Goal: Information Seeking & Learning: Learn about a topic

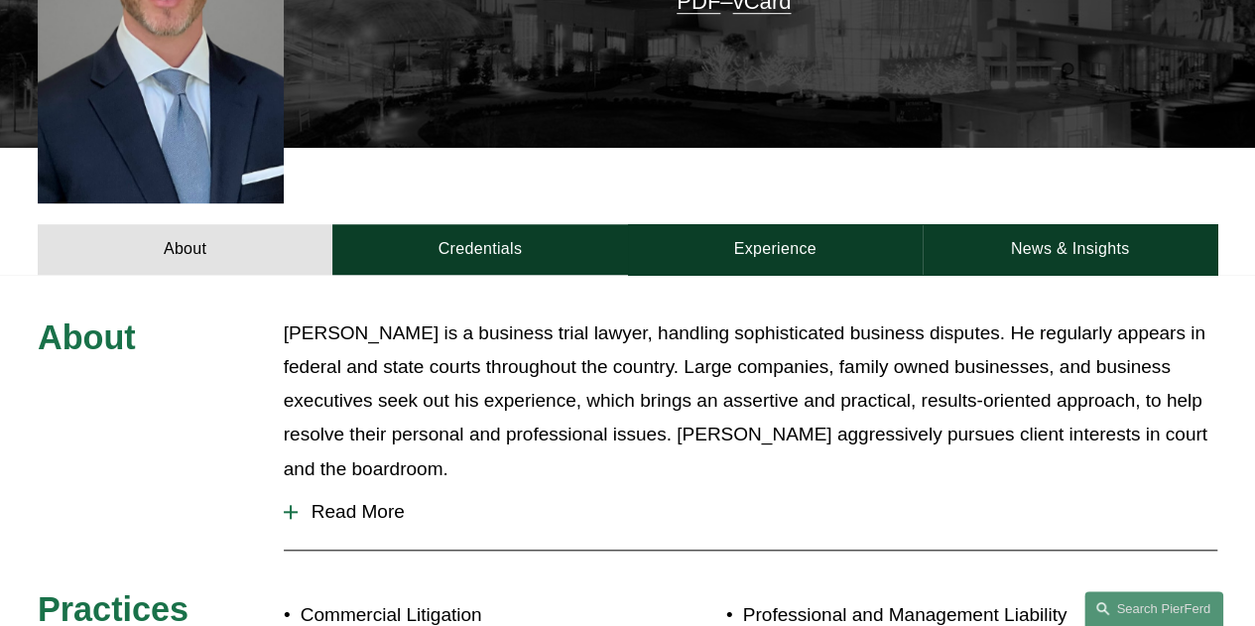
scroll to position [706, 0]
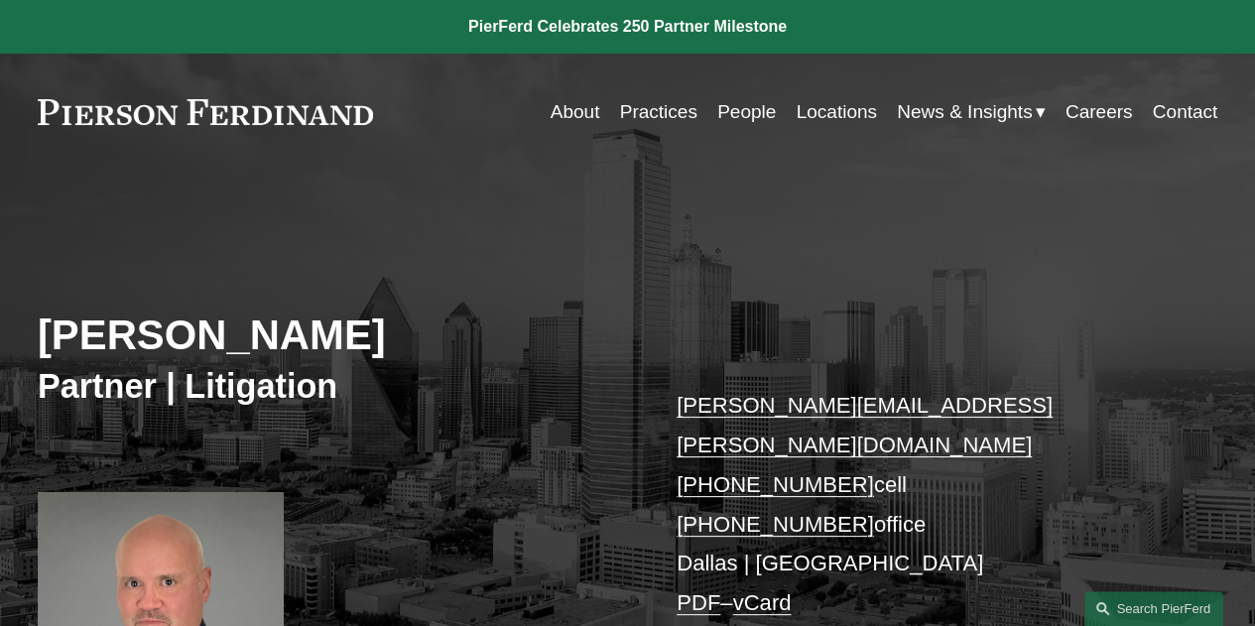
click at [717, 115] on link "People" at bounding box center [746, 112] width 59 height 38
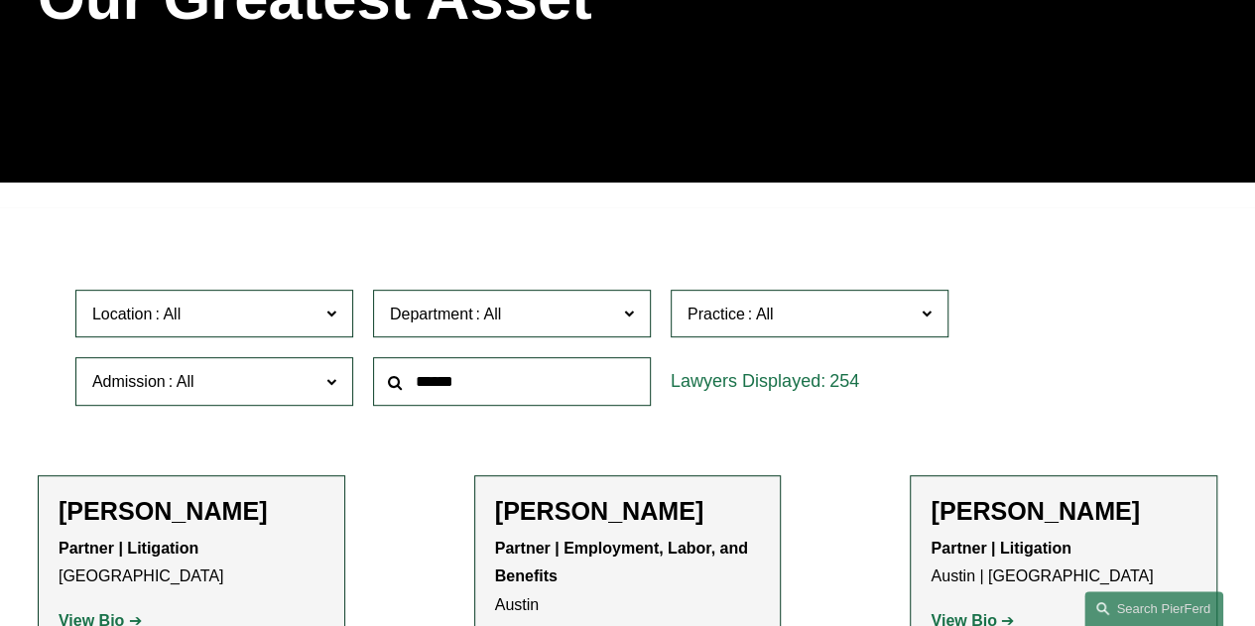
scroll to position [536, 0]
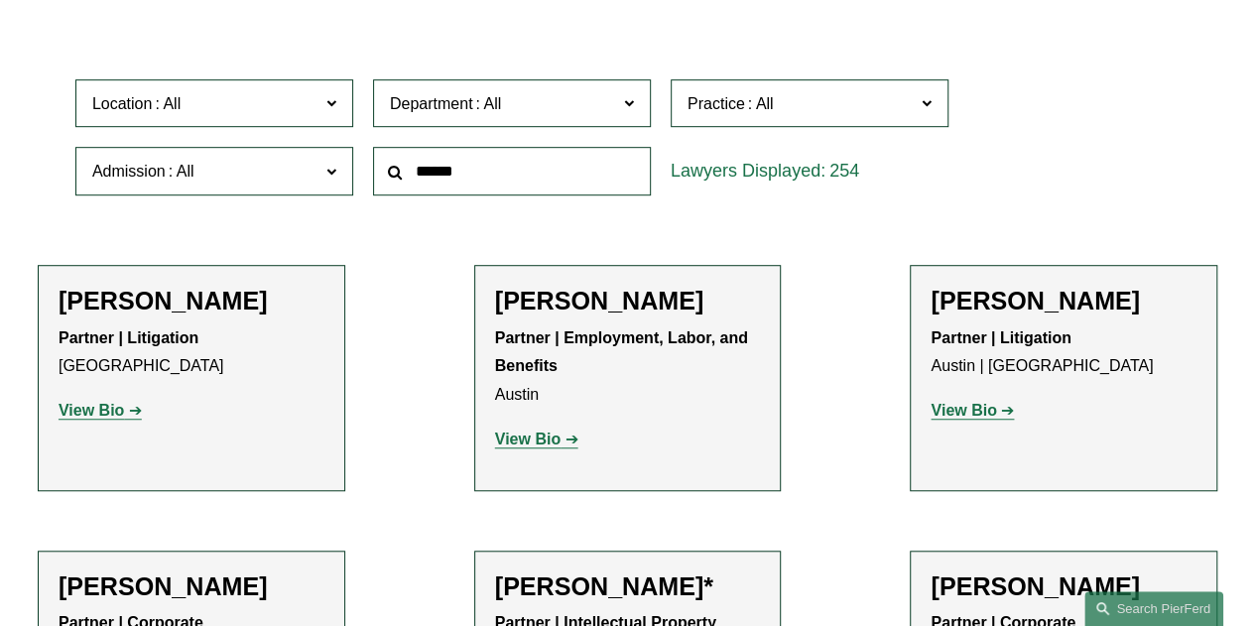
click at [271, 109] on span "Location" at bounding box center [205, 103] width 227 height 27
click at [0, 0] on link "Atlanta" at bounding box center [0, 0] width 0 height 0
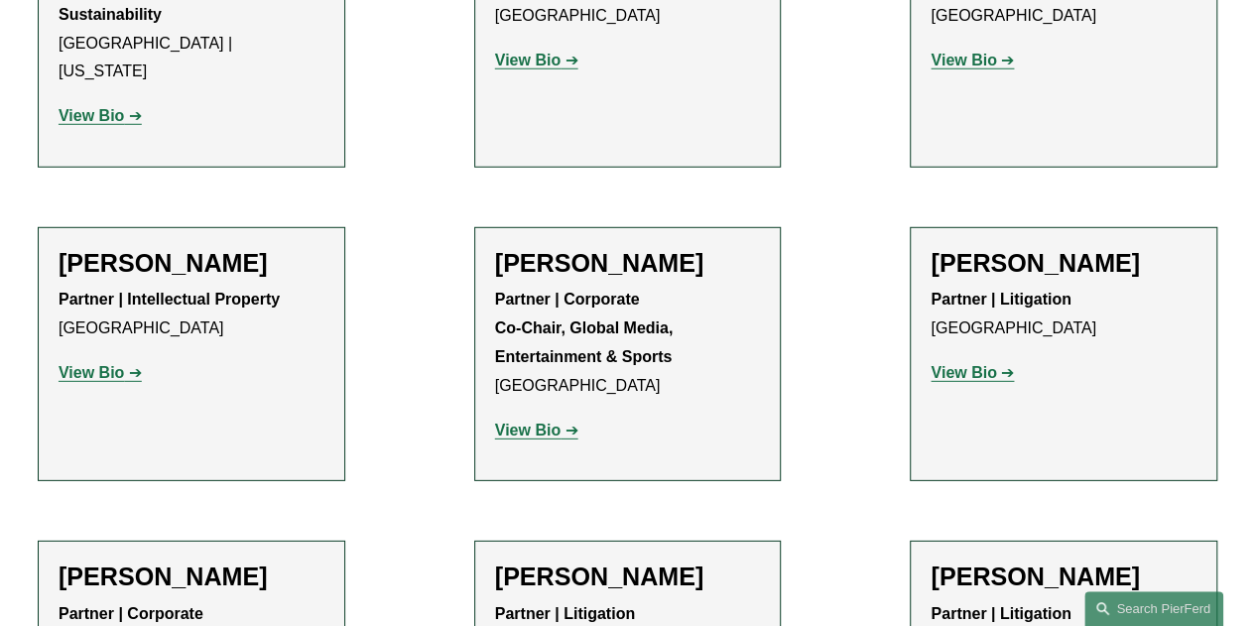
scroll to position [2739, 0]
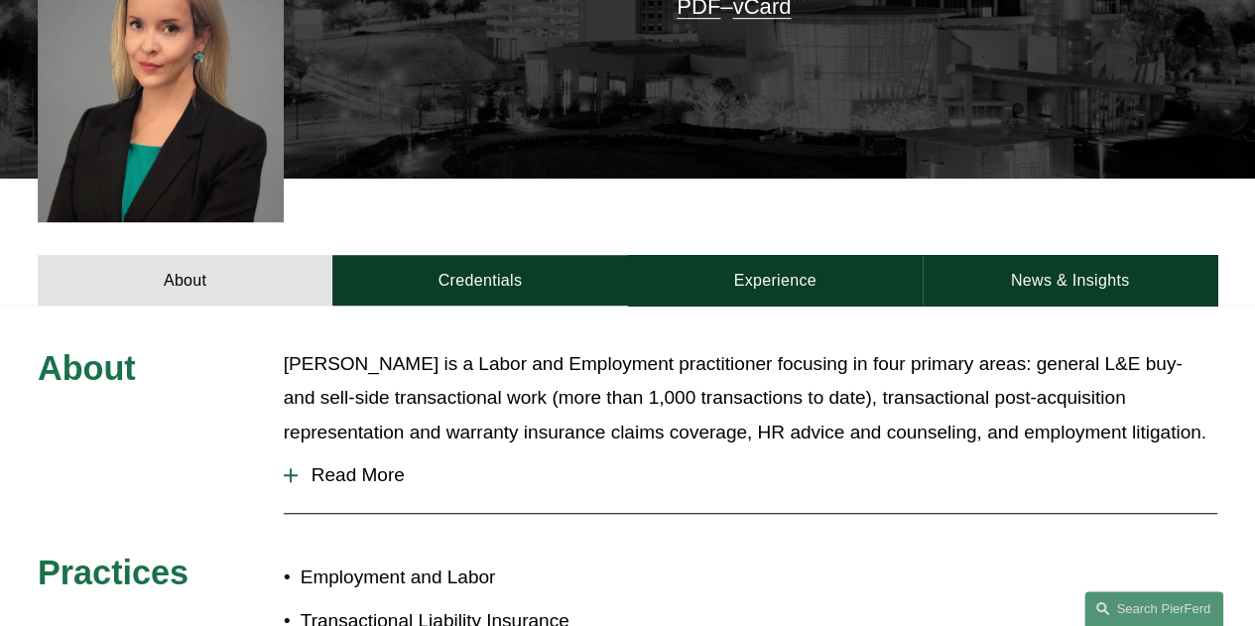
scroll to position [555, 0]
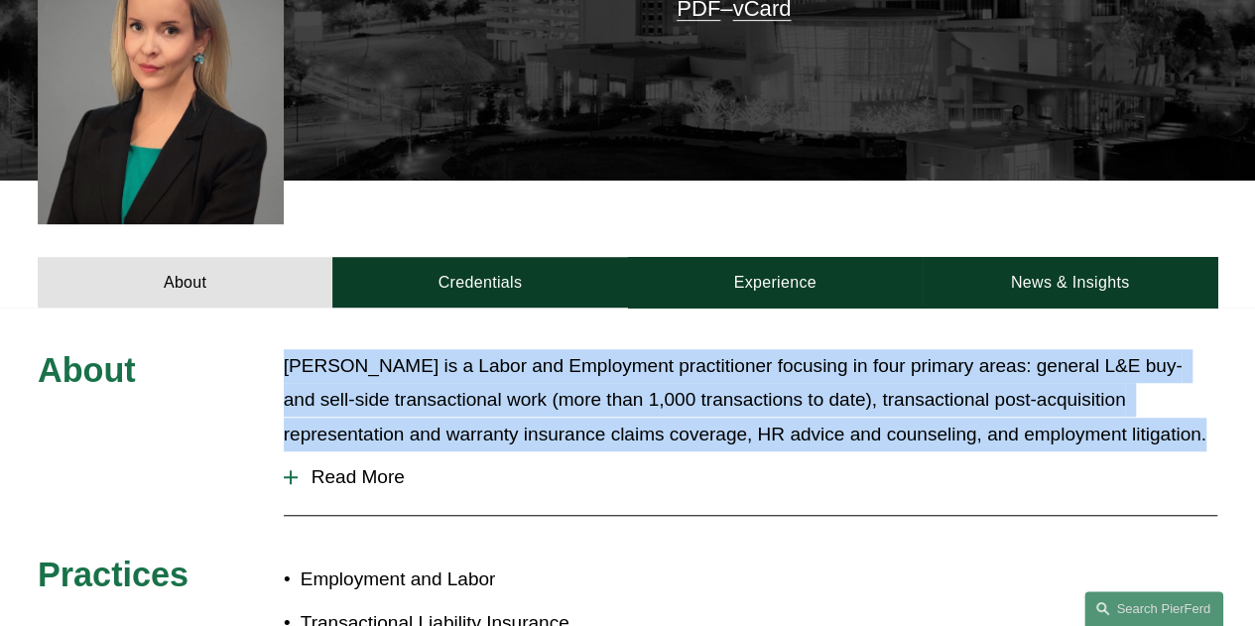
drag, startPoint x: 286, startPoint y: 330, endPoint x: 1224, endPoint y: 406, distance: 941.6
click at [1224, 406] on div "About Ellenor Stone is a Labor and Employment practitioner focusing in four pri…" at bounding box center [627, 502] width 1255 height 306
click at [1223, 407] on div "About Ellenor Stone is a Labor and Employment practitioner focusing in four pri…" at bounding box center [627, 502] width 1255 height 306
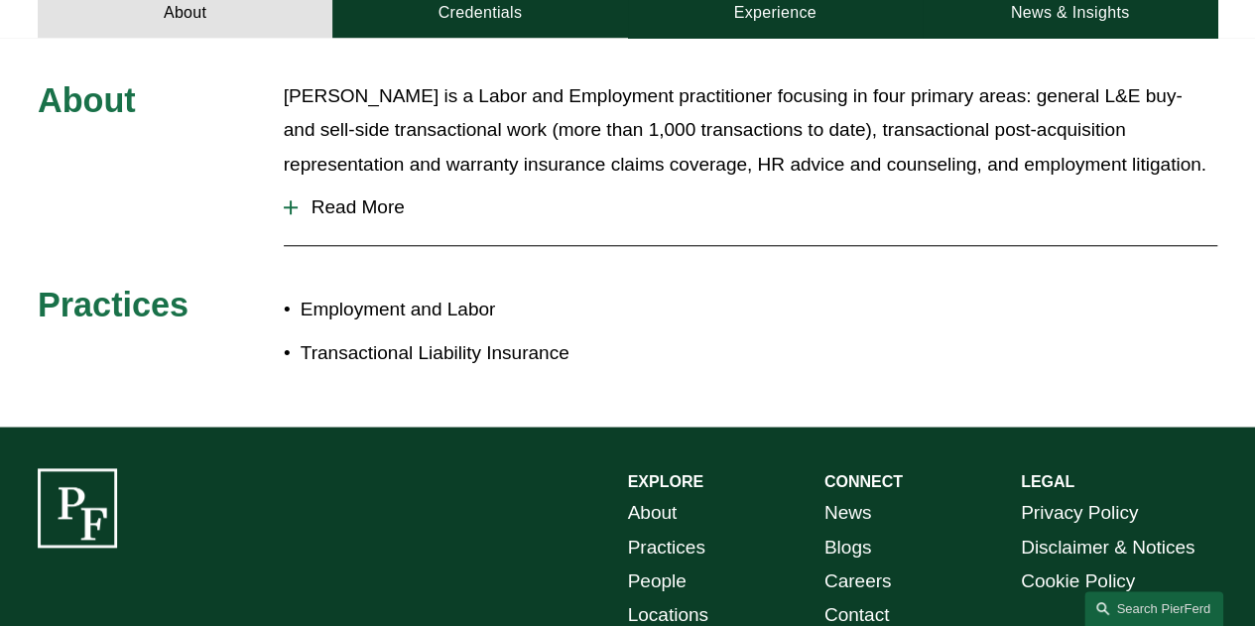
scroll to position [818, 0]
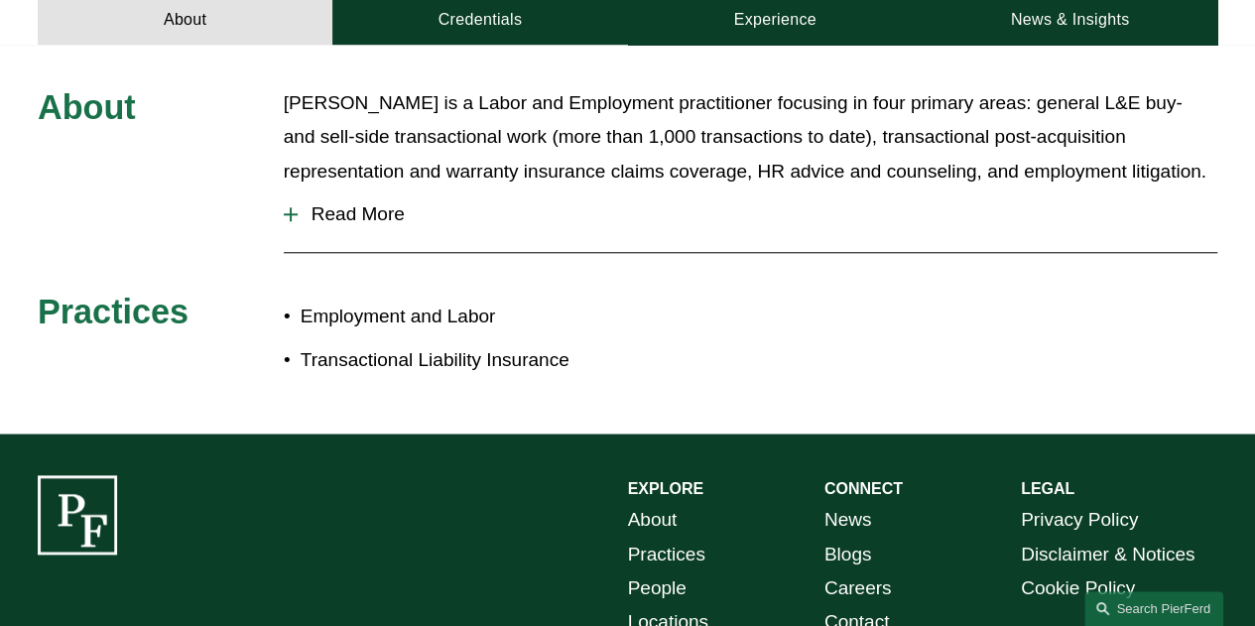
click at [323, 203] on span "Read More" at bounding box center [758, 214] width 920 height 22
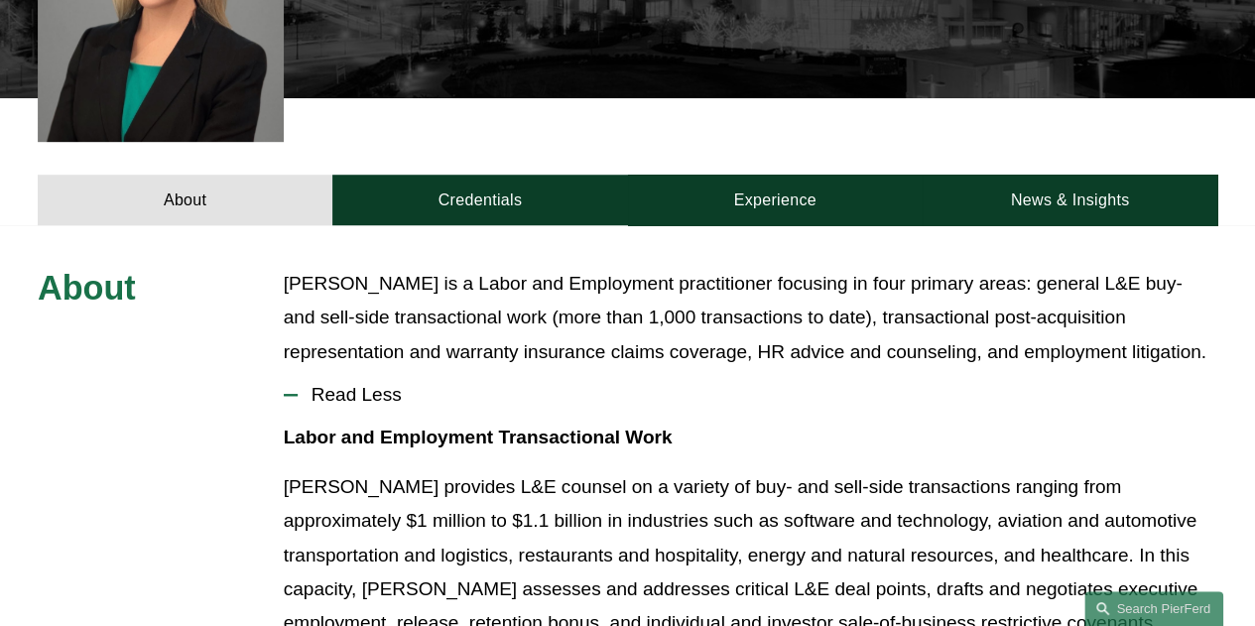
scroll to position [636, 0]
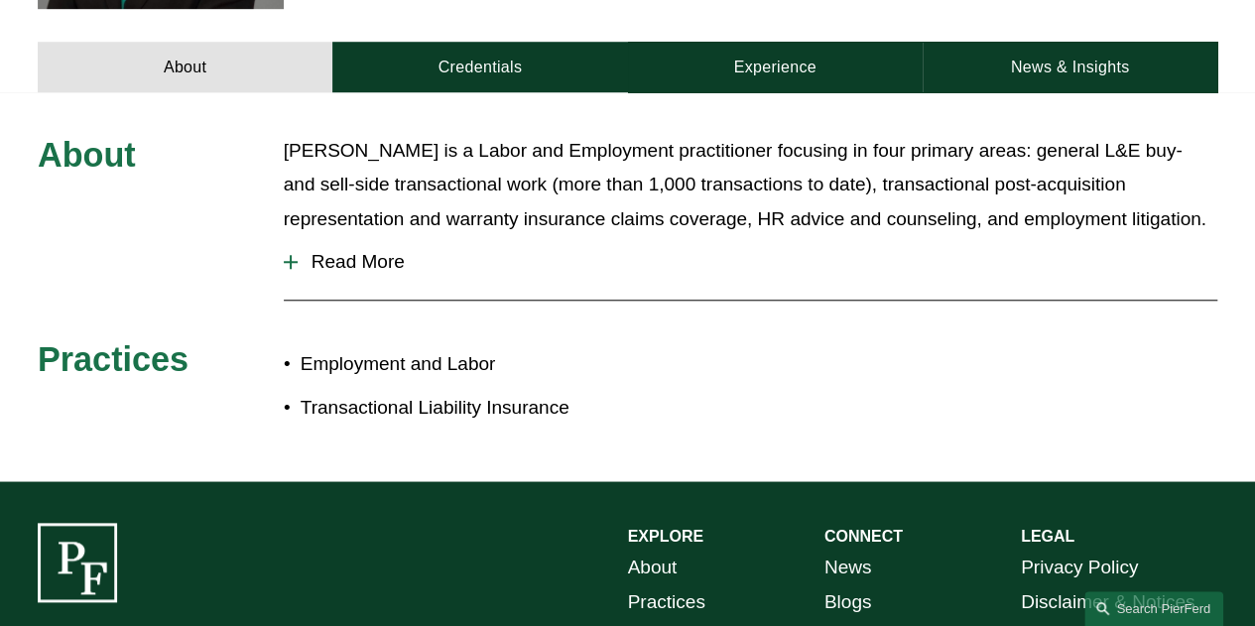
scroll to position [772, 0]
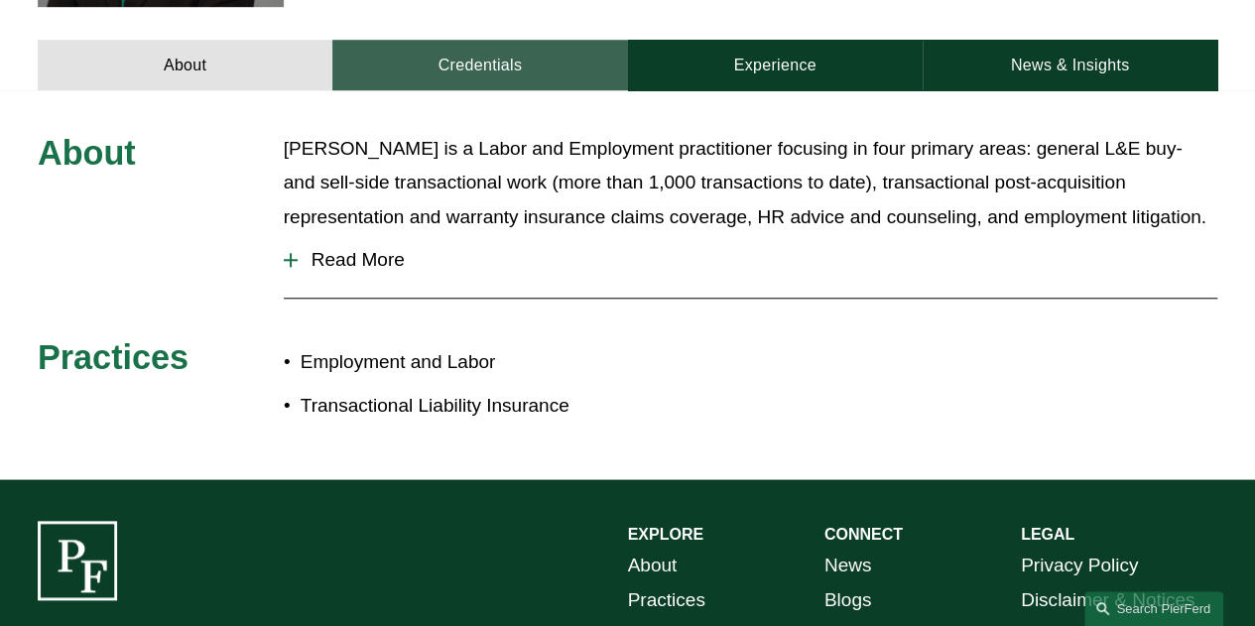
click at [508, 51] on link "Credentials" at bounding box center [479, 65] width 295 height 51
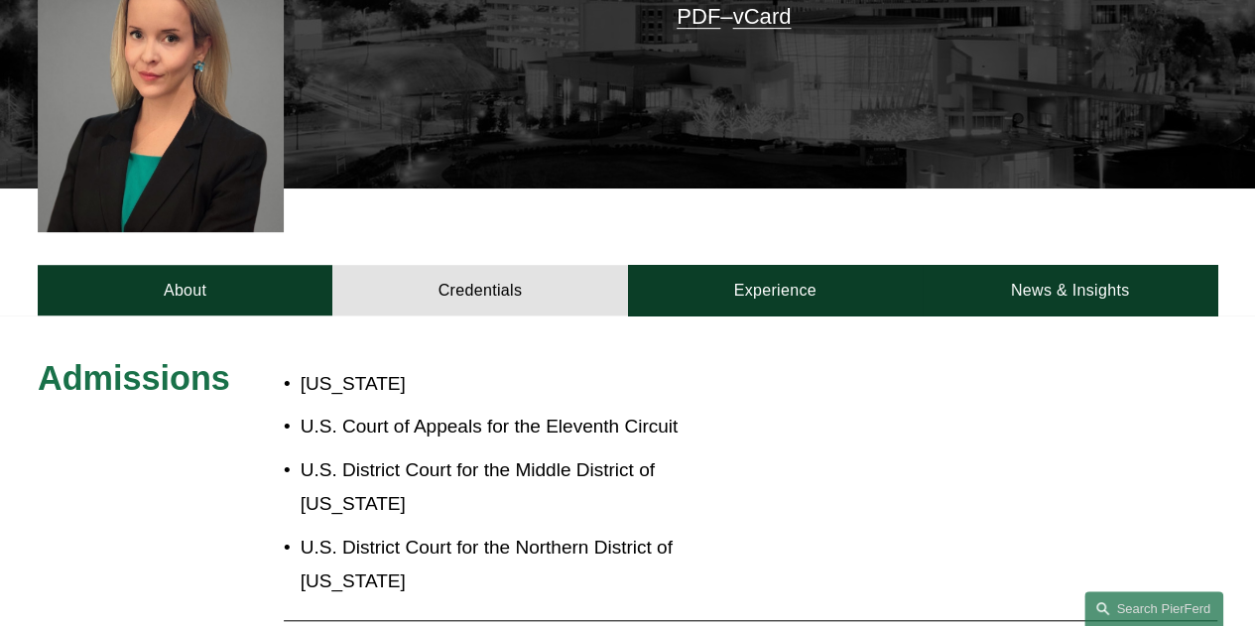
scroll to position [546, 0]
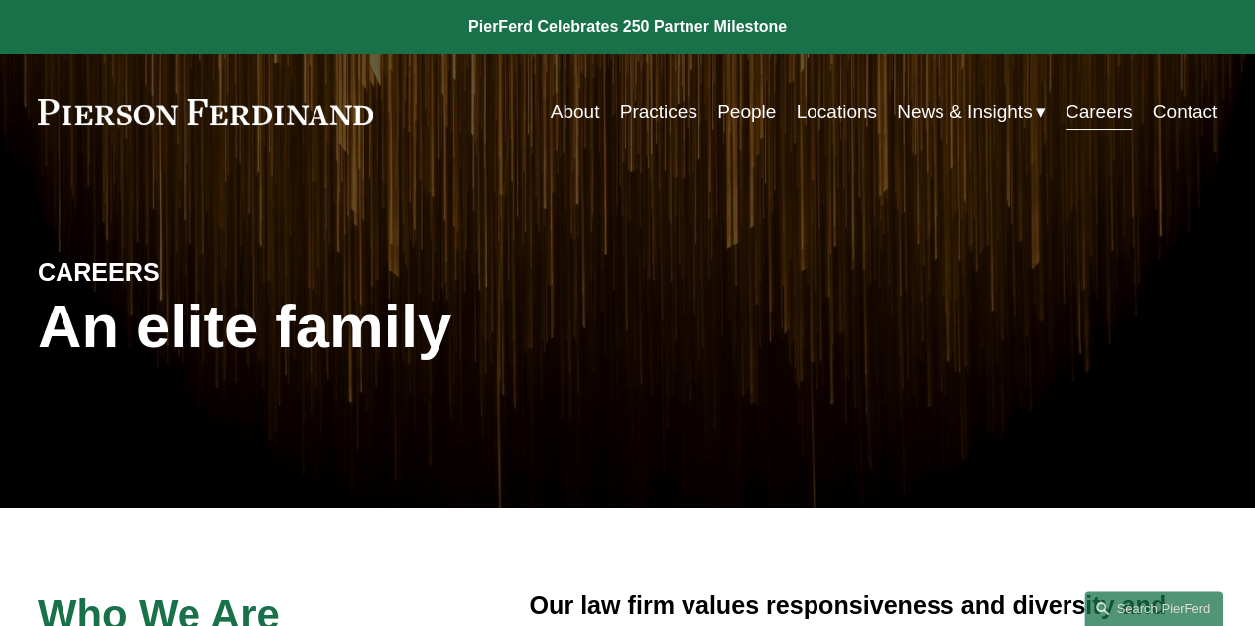
click at [718, 116] on link "People" at bounding box center [746, 112] width 59 height 38
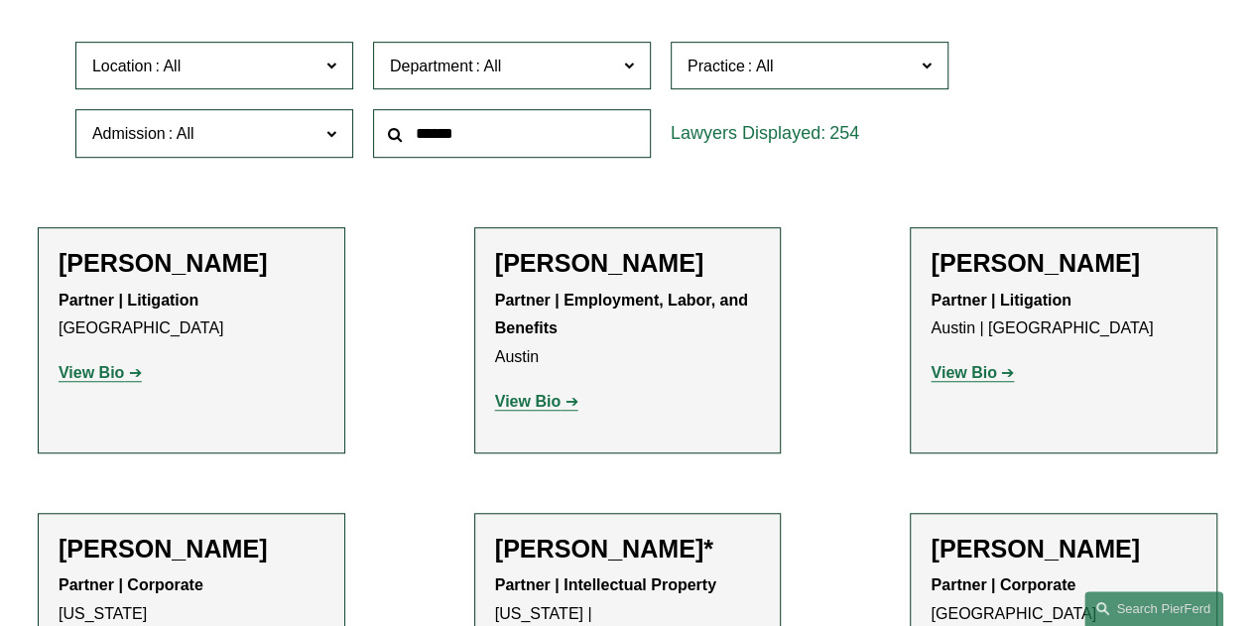
scroll to position [574, 0]
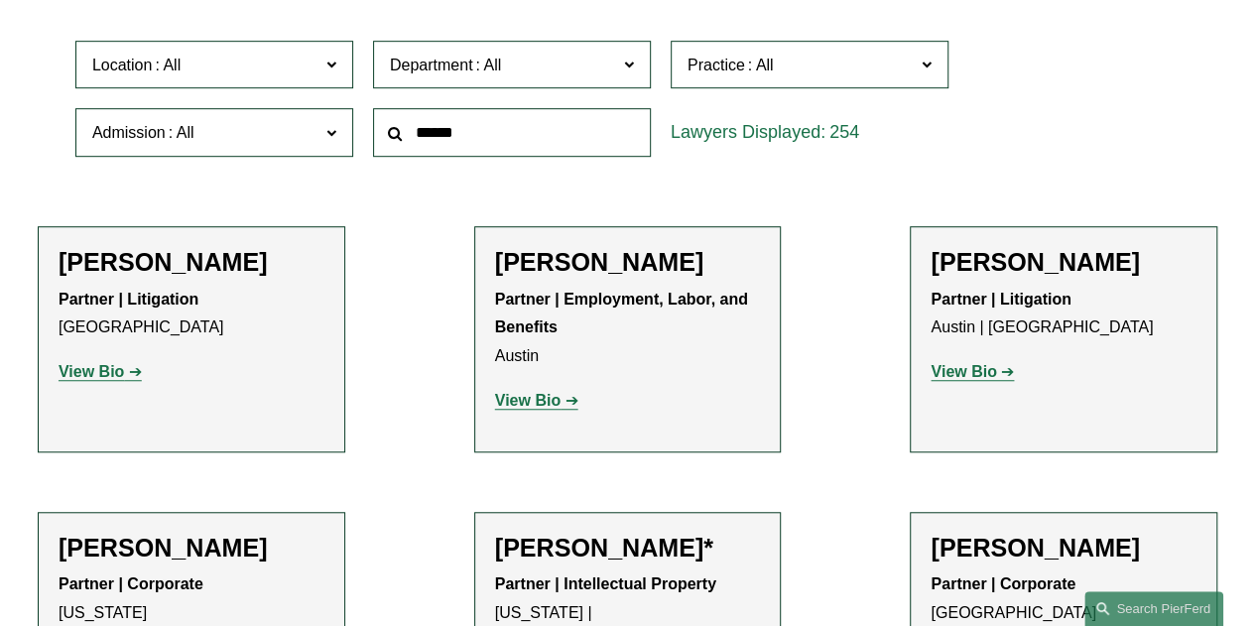
click at [225, 62] on span "Location" at bounding box center [205, 65] width 227 height 27
click at [0, 0] on link "[GEOGRAPHIC_DATA]" at bounding box center [0, 0] width 0 height 0
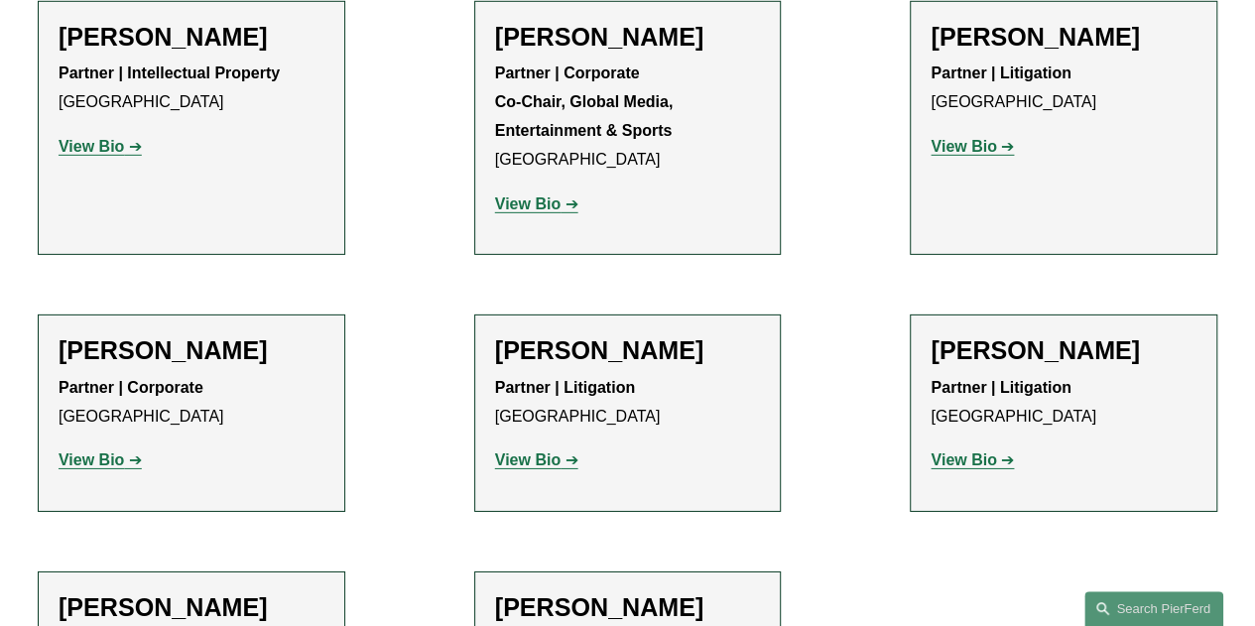
scroll to position [2997, 0]
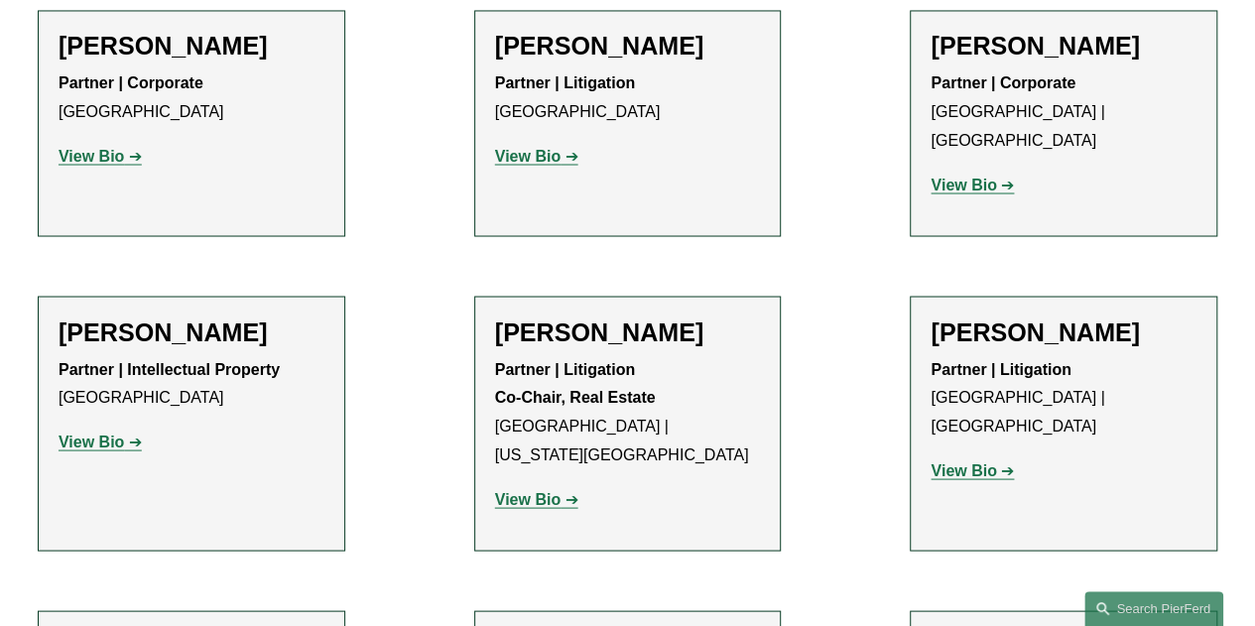
scroll to position [1731, 0]
click at [534, 491] on strong "View Bio" at bounding box center [527, 499] width 65 height 17
click at [111, 434] on strong "View Bio" at bounding box center [91, 442] width 65 height 17
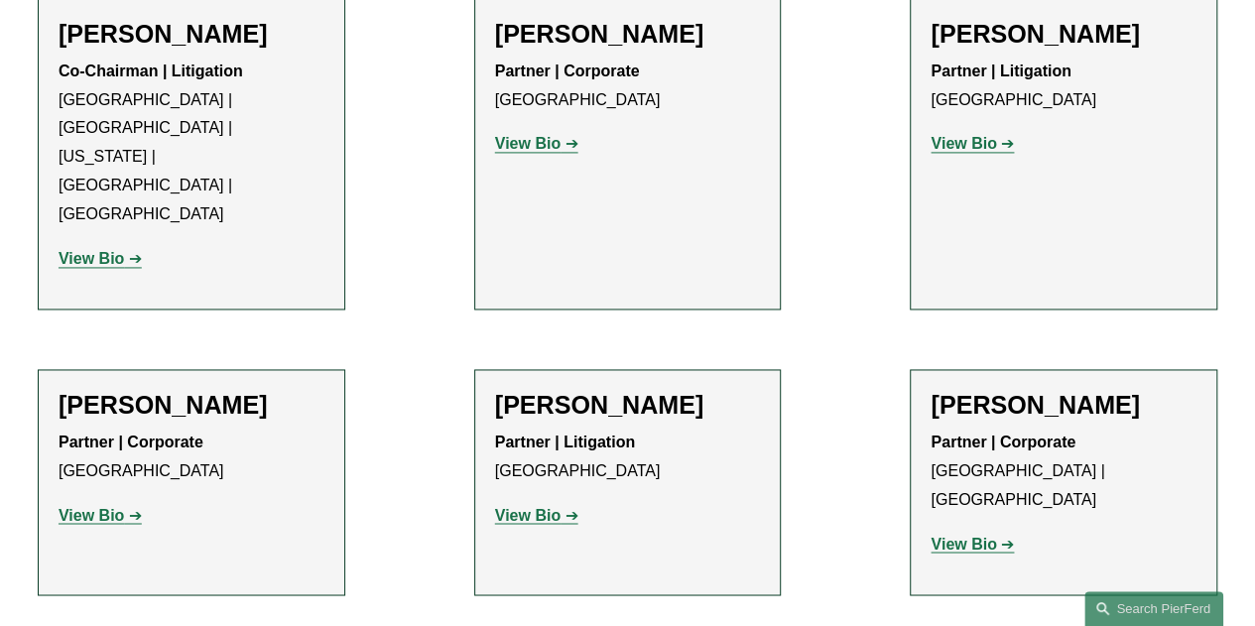
scroll to position [1374, 0]
click at [948, 534] on strong "View Bio" at bounding box center [963, 542] width 65 height 17
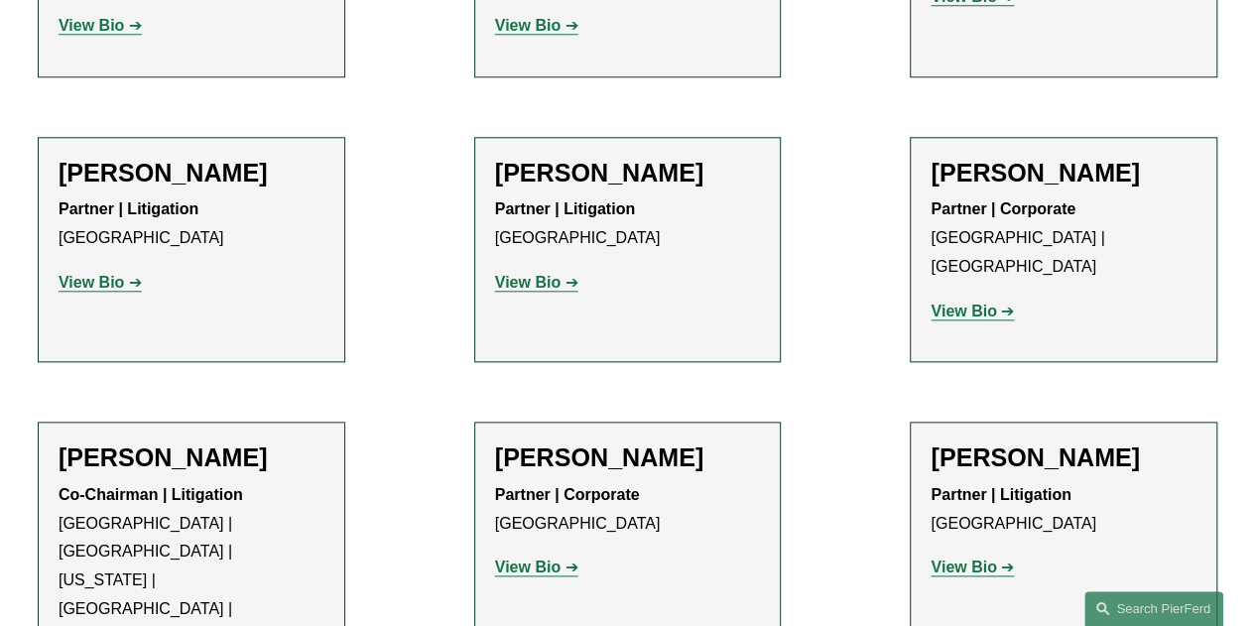
scroll to position [948, 0]
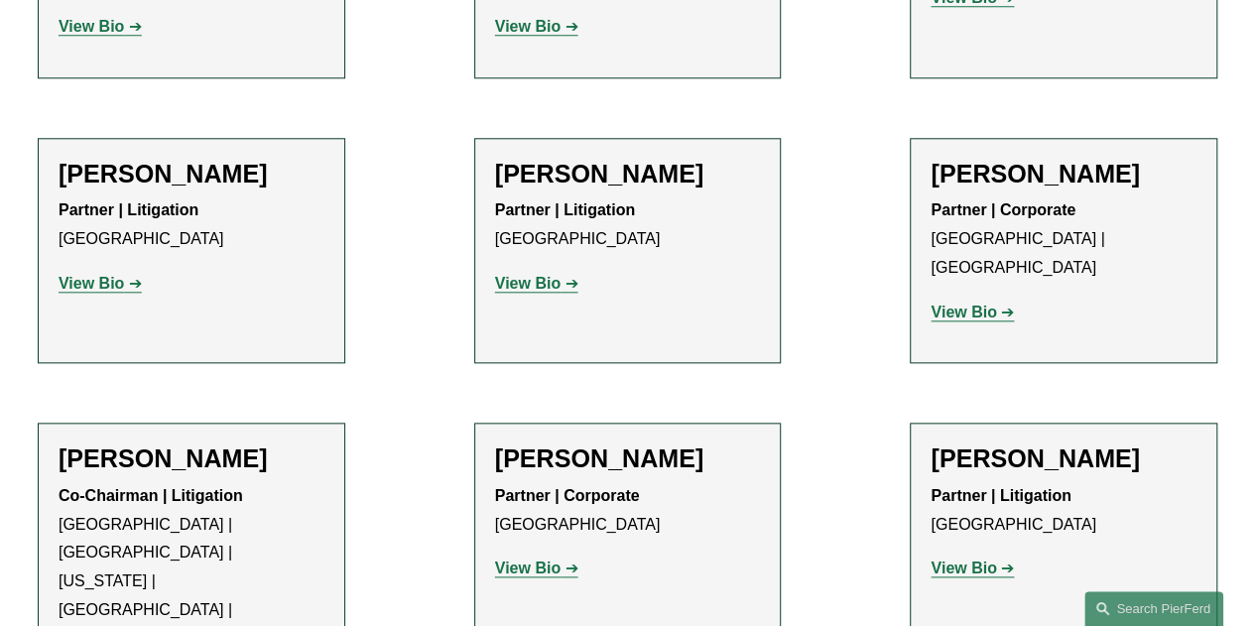
click at [954, 304] on strong "View Bio" at bounding box center [963, 312] width 65 height 17
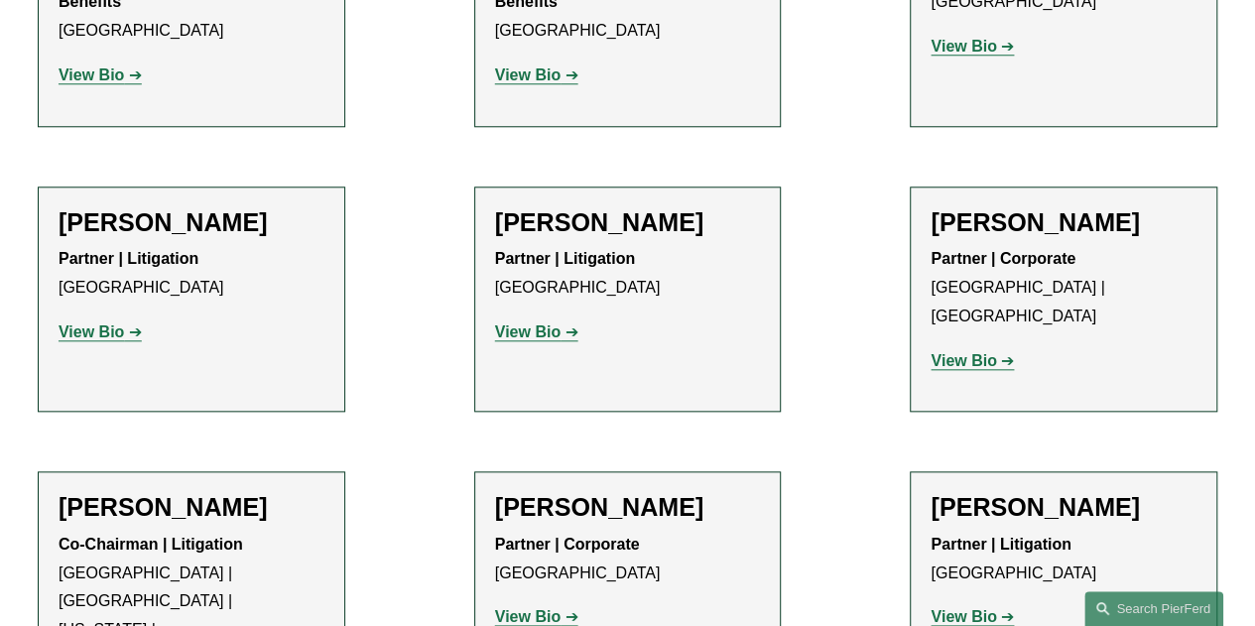
scroll to position [885, 0]
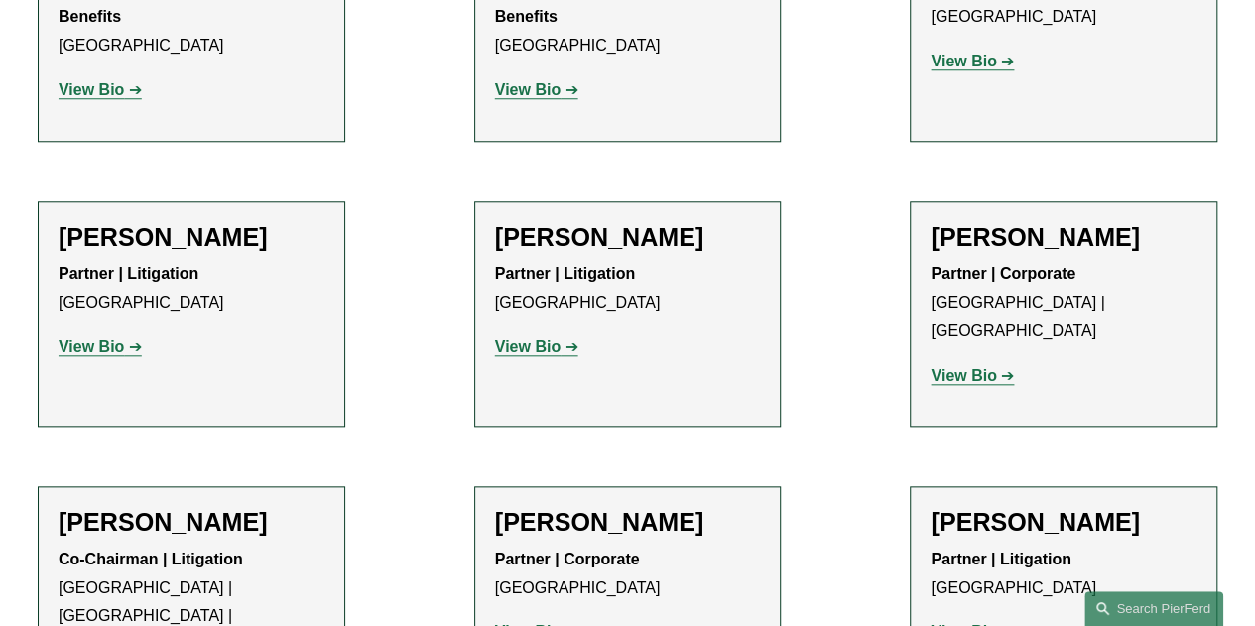
click at [117, 340] on p "View Bio" at bounding box center [192, 347] width 266 height 29
click at [117, 344] on strong "View Bio" at bounding box center [91, 346] width 65 height 17
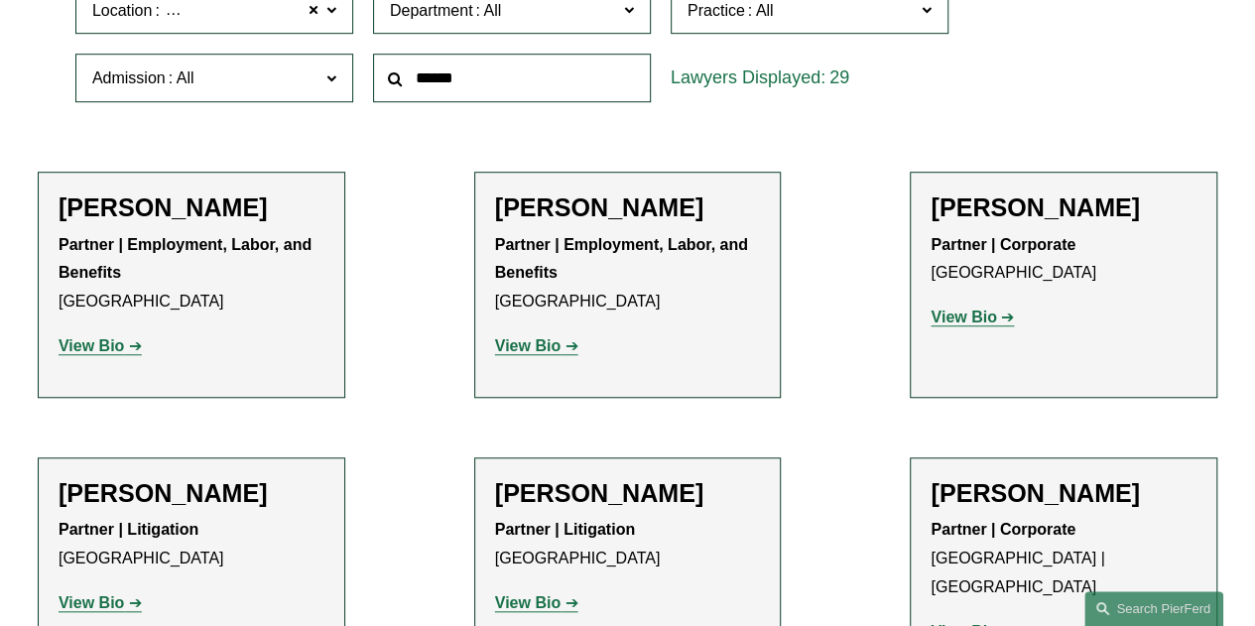
scroll to position [628, 0]
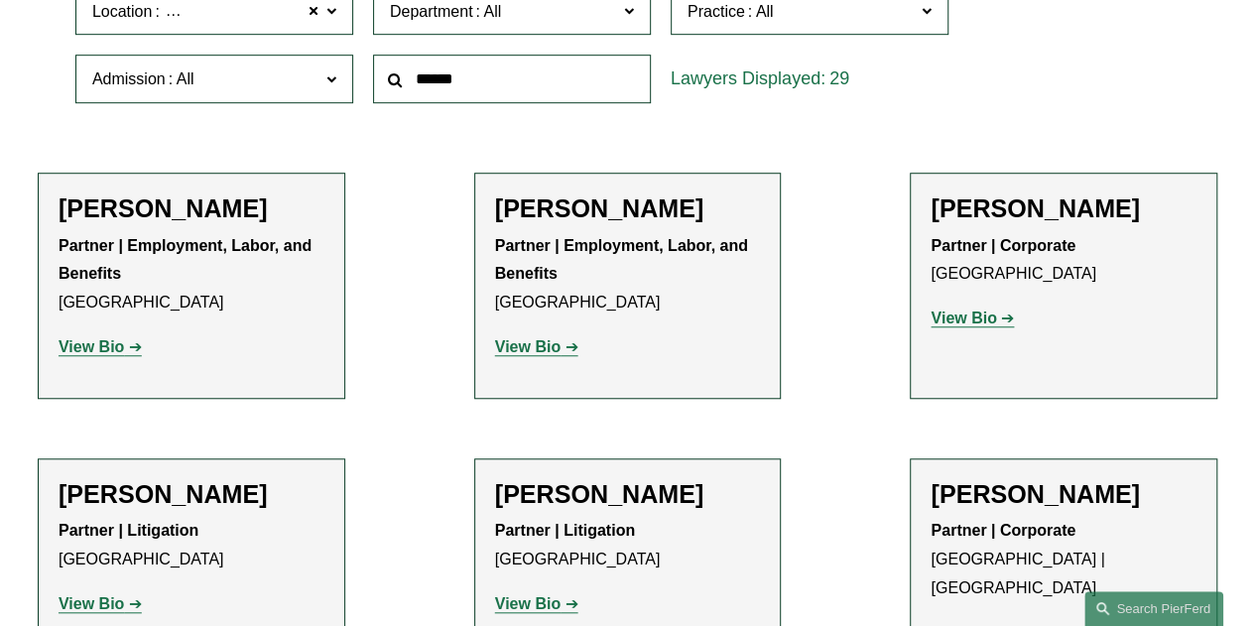
click at [132, 329] on div "Partner | Employment, Labor, and Benefits Atlanta View Bio Location: Atlanta; D…" at bounding box center [192, 297] width 266 height 130
click at [127, 342] on link "View Bio" at bounding box center [100, 346] width 83 height 17
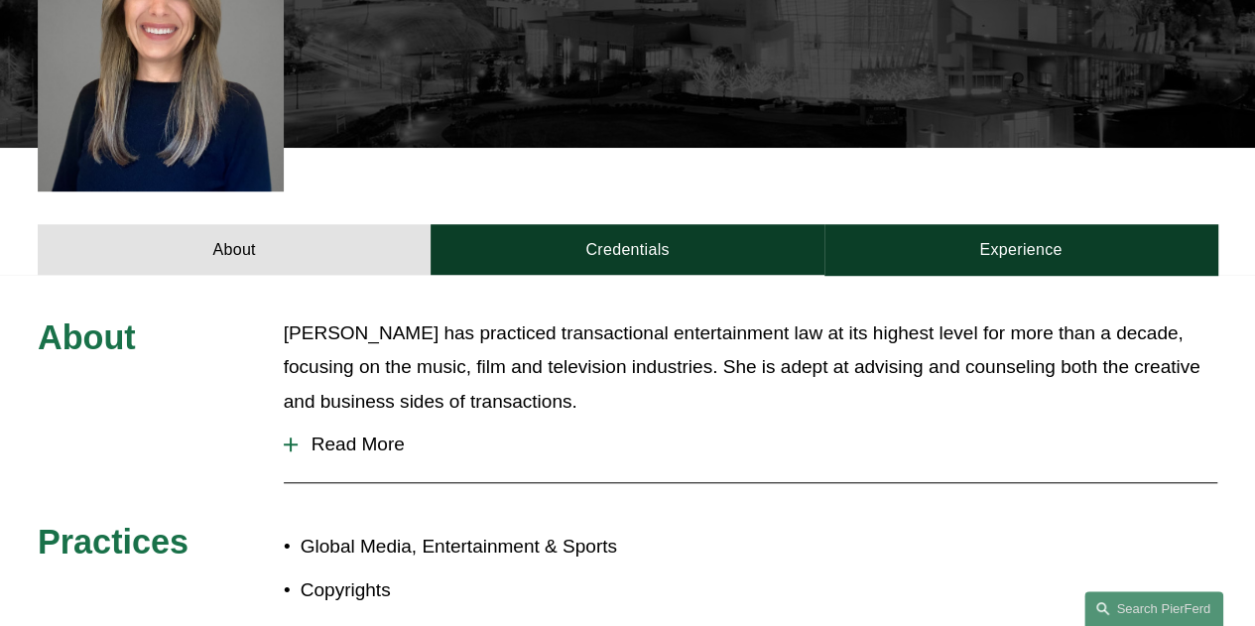
scroll to position [568, 0]
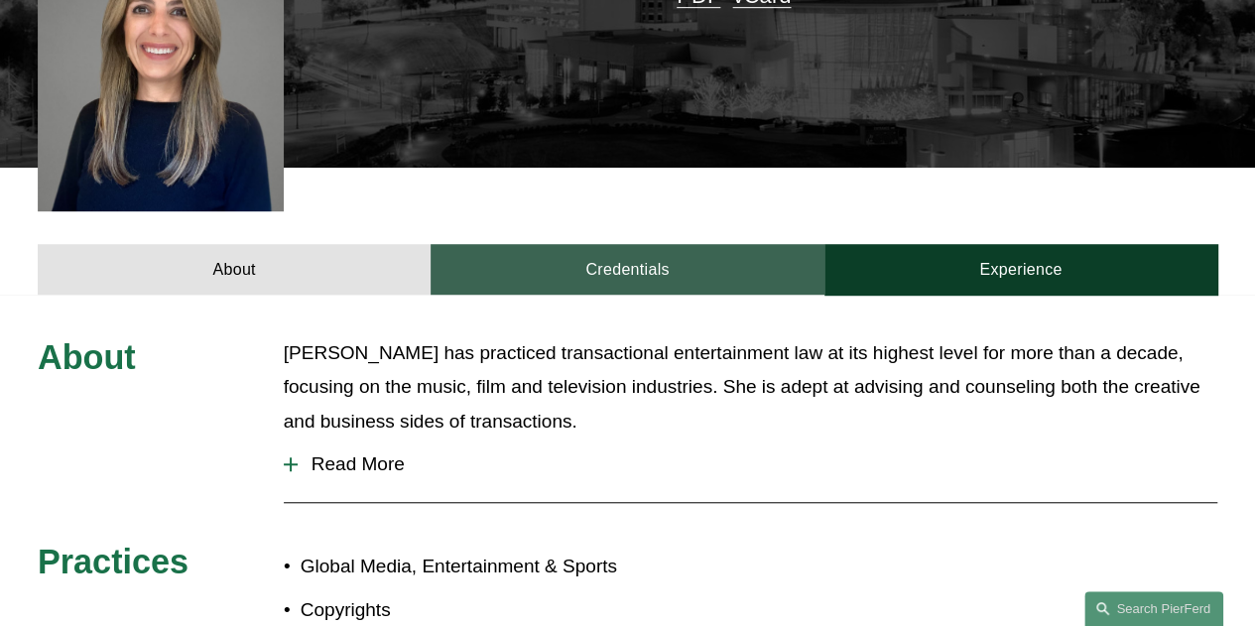
click at [600, 245] on link "Credentials" at bounding box center [627, 269] width 393 height 51
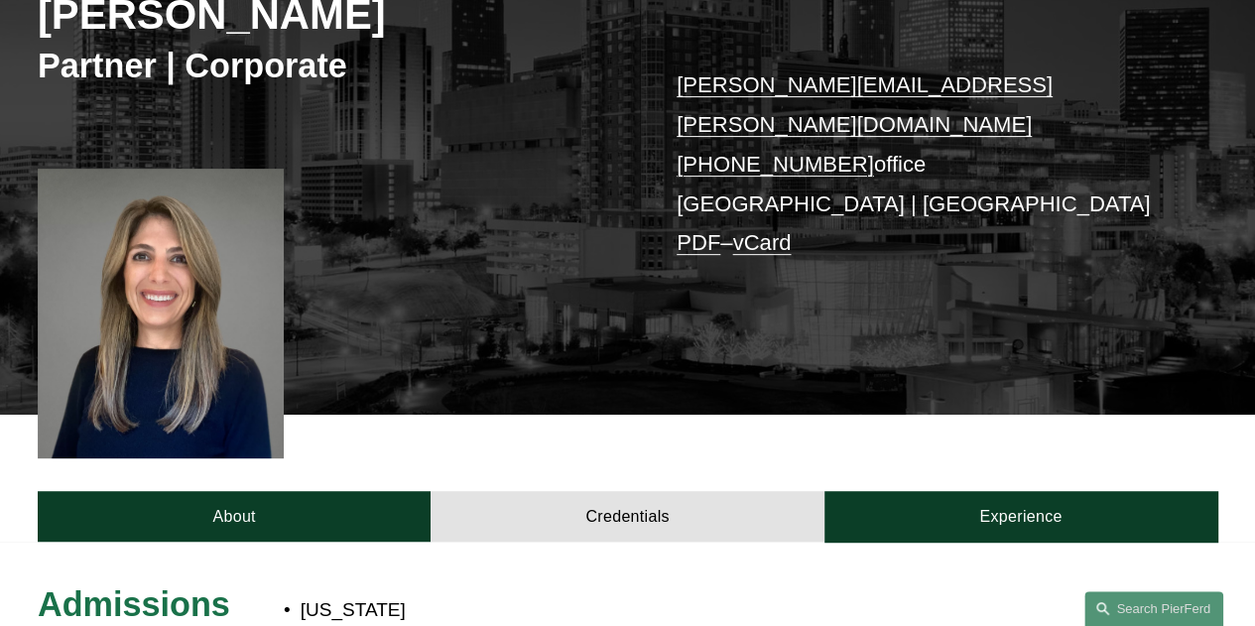
scroll to position [280, 0]
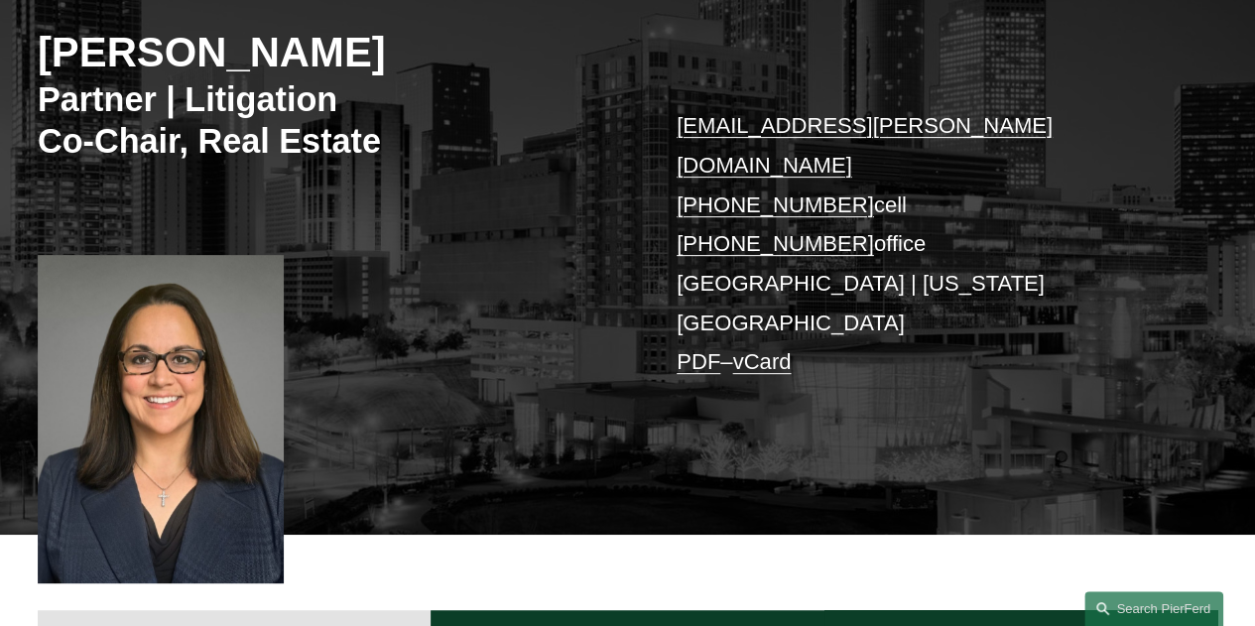
scroll to position [284, 0]
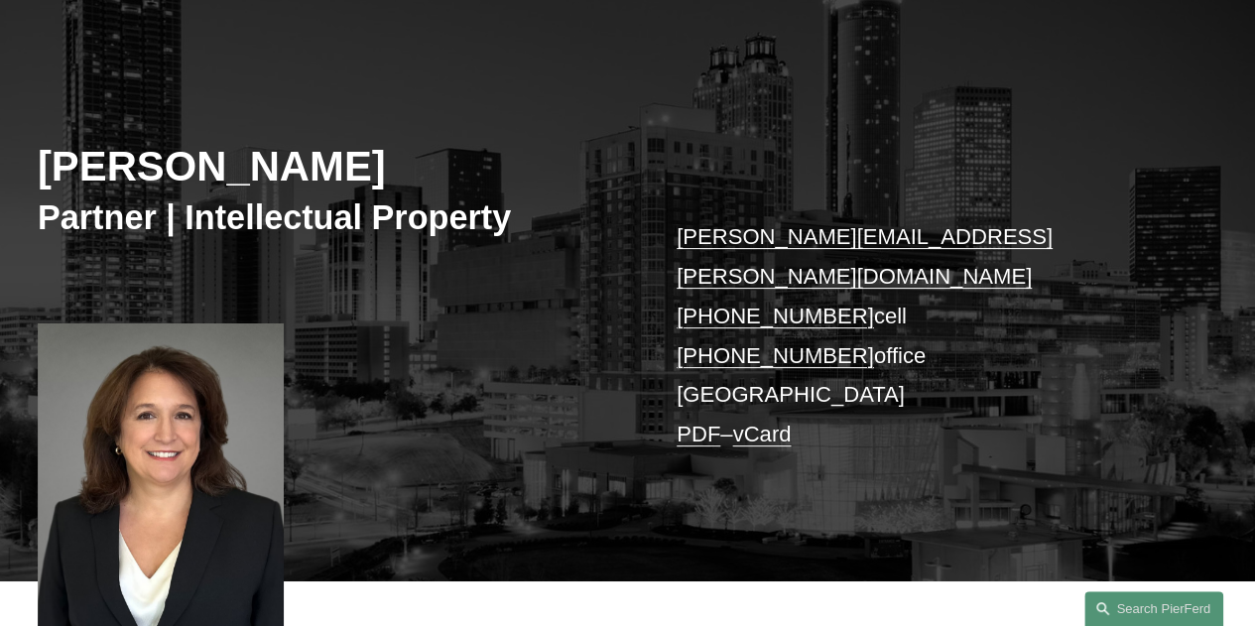
scroll to position [173, 0]
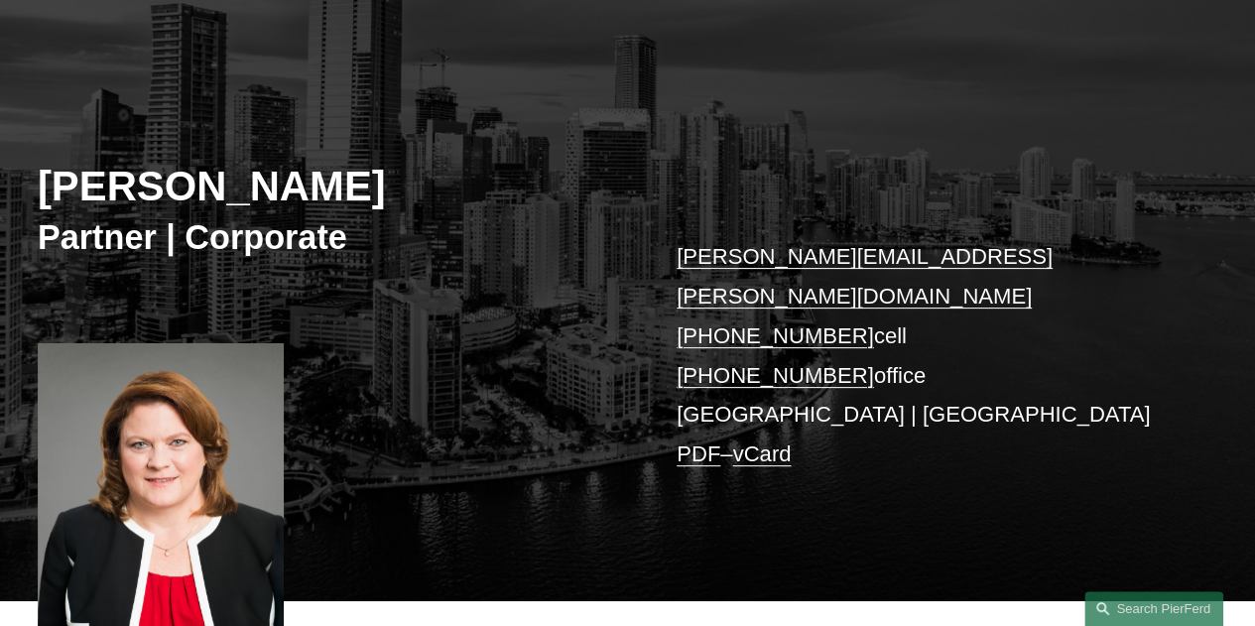
scroll to position [178, 0]
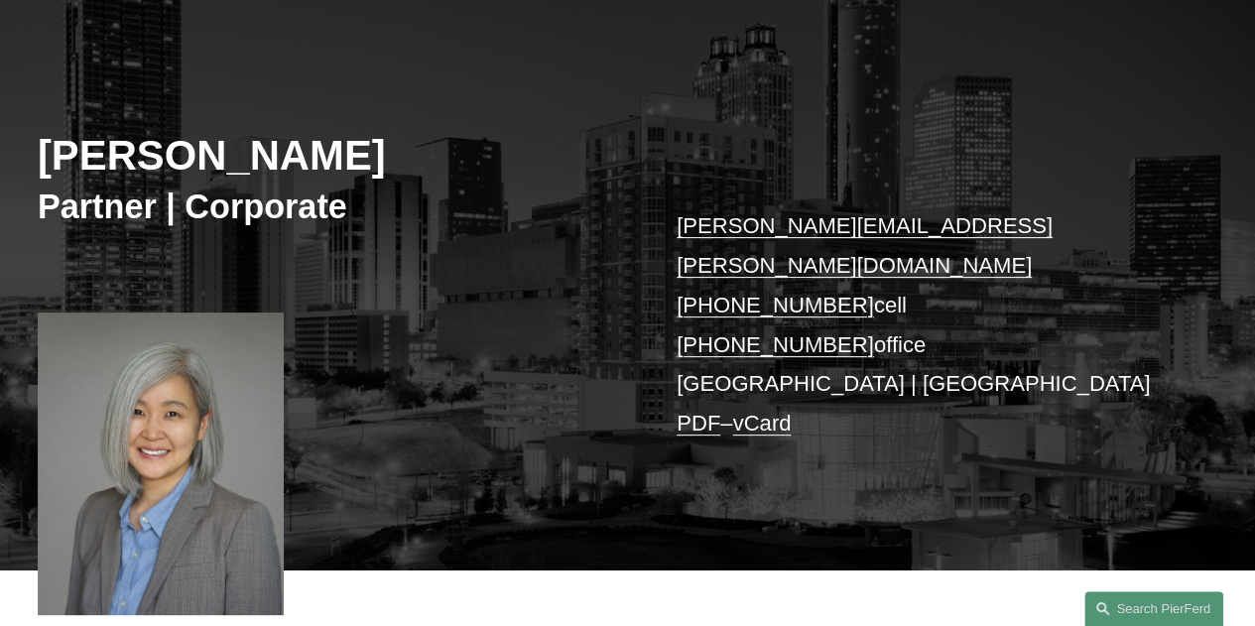
scroll to position [183, 0]
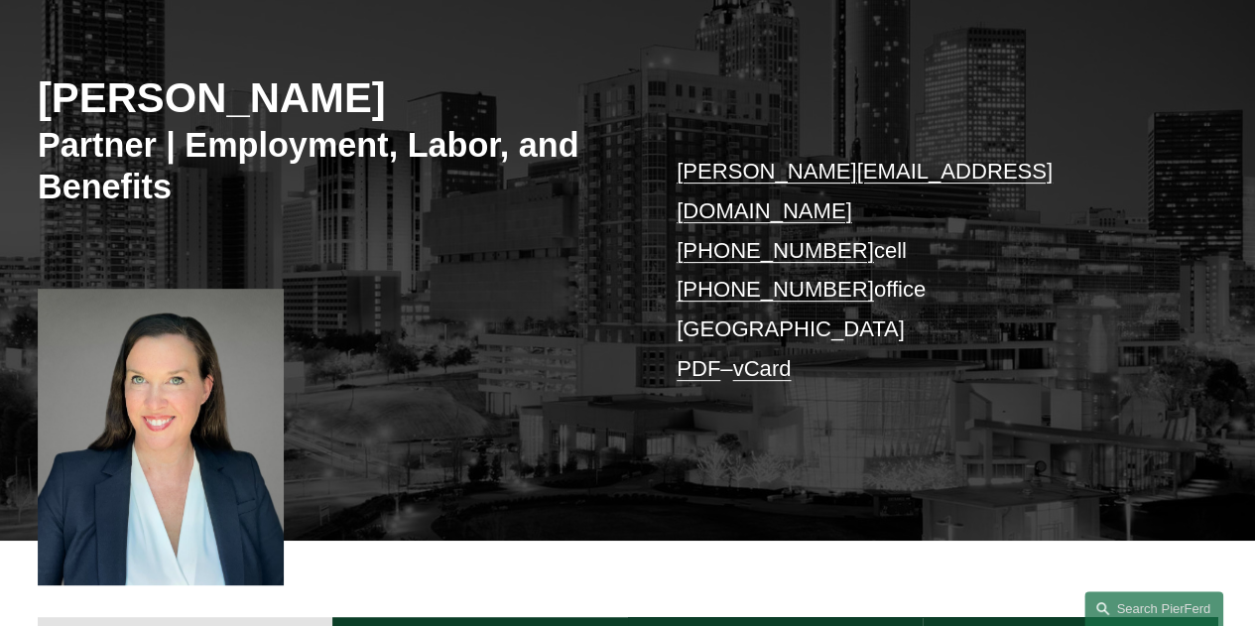
scroll to position [238, 0]
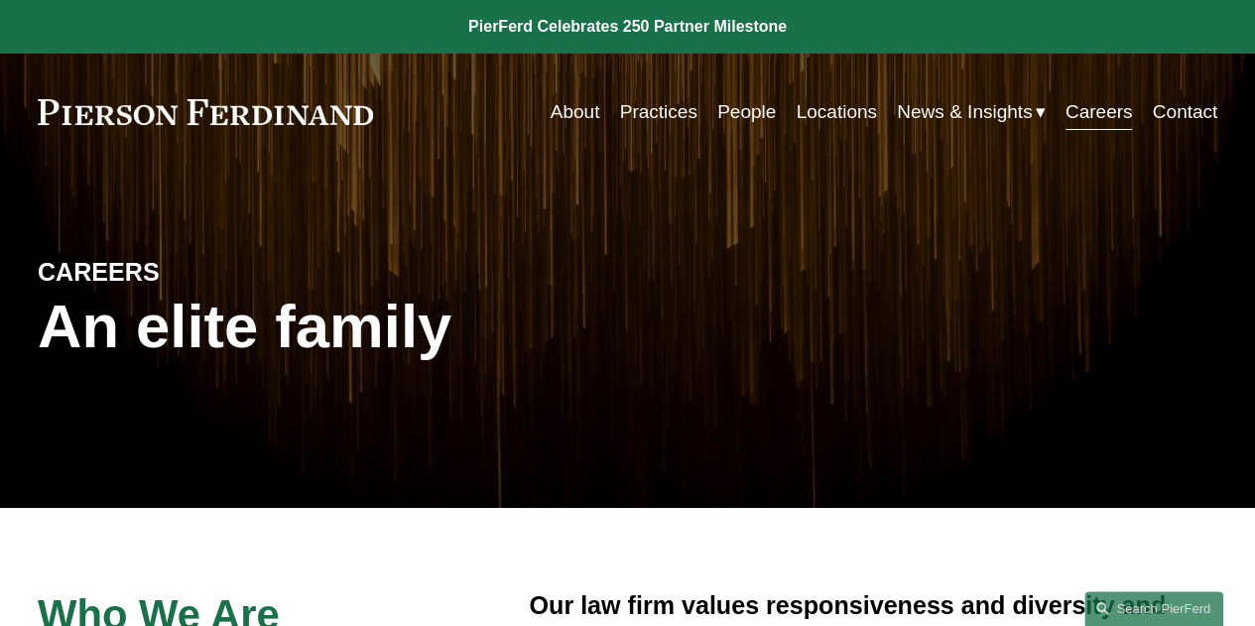
click at [755, 109] on link "People" at bounding box center [746, 112] width 59 height 38
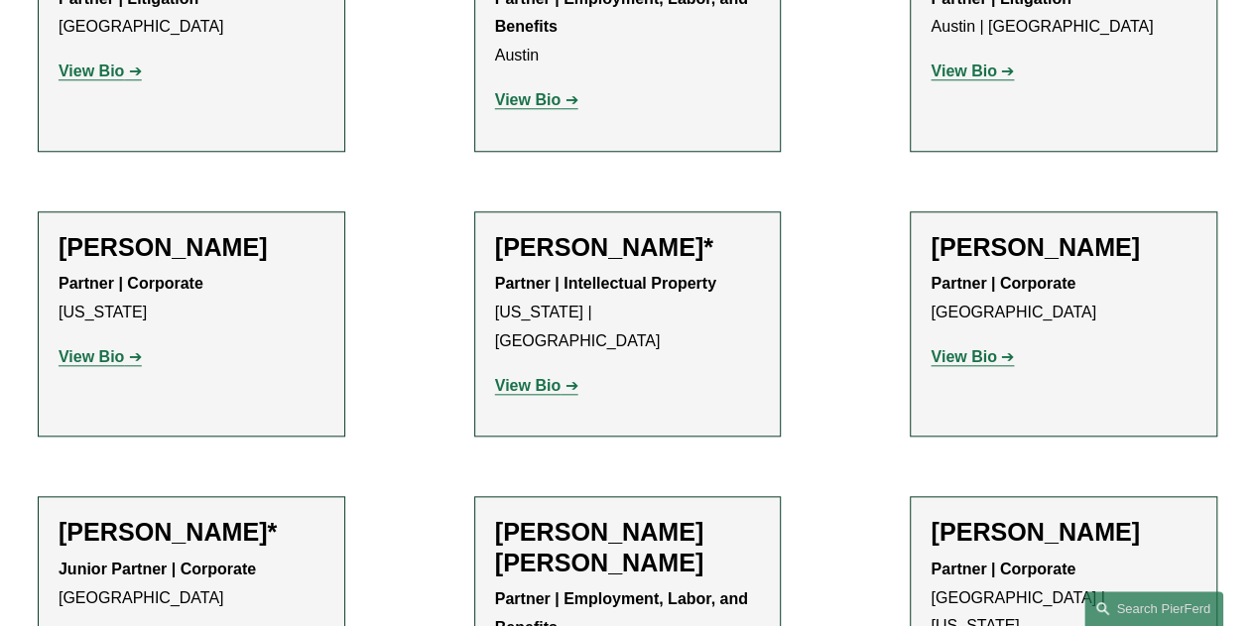
scroll to position [916, 0]
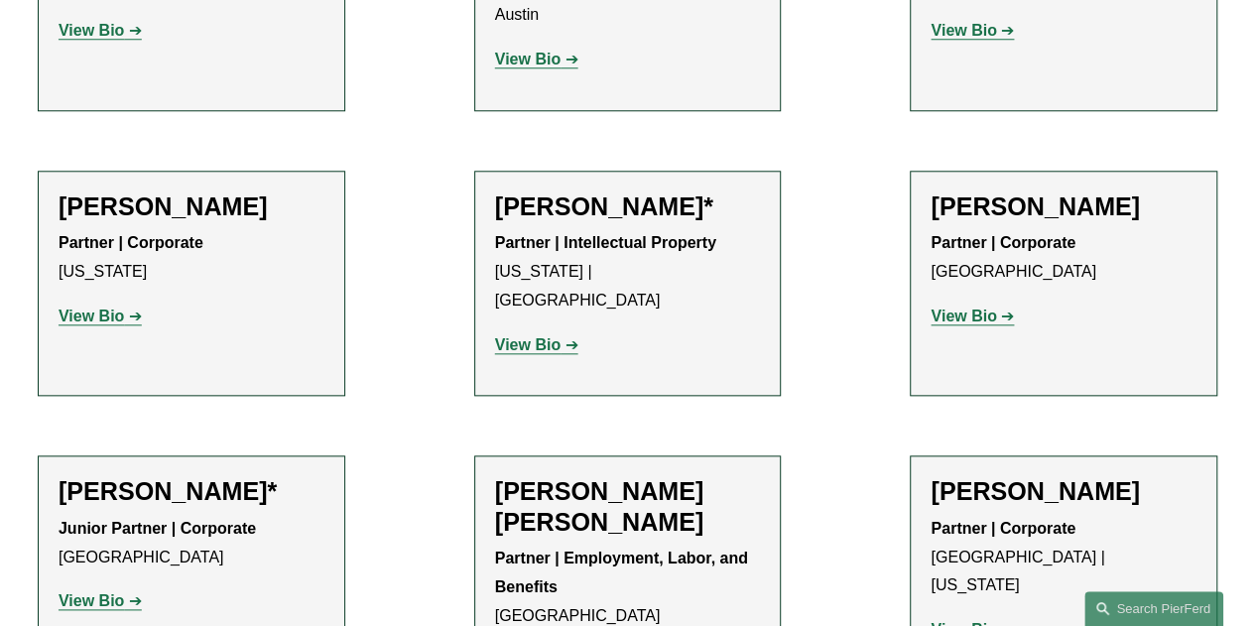
click at [110, 324] on strong "View Bio" at bounding box center [91, 316] width 65 height 17
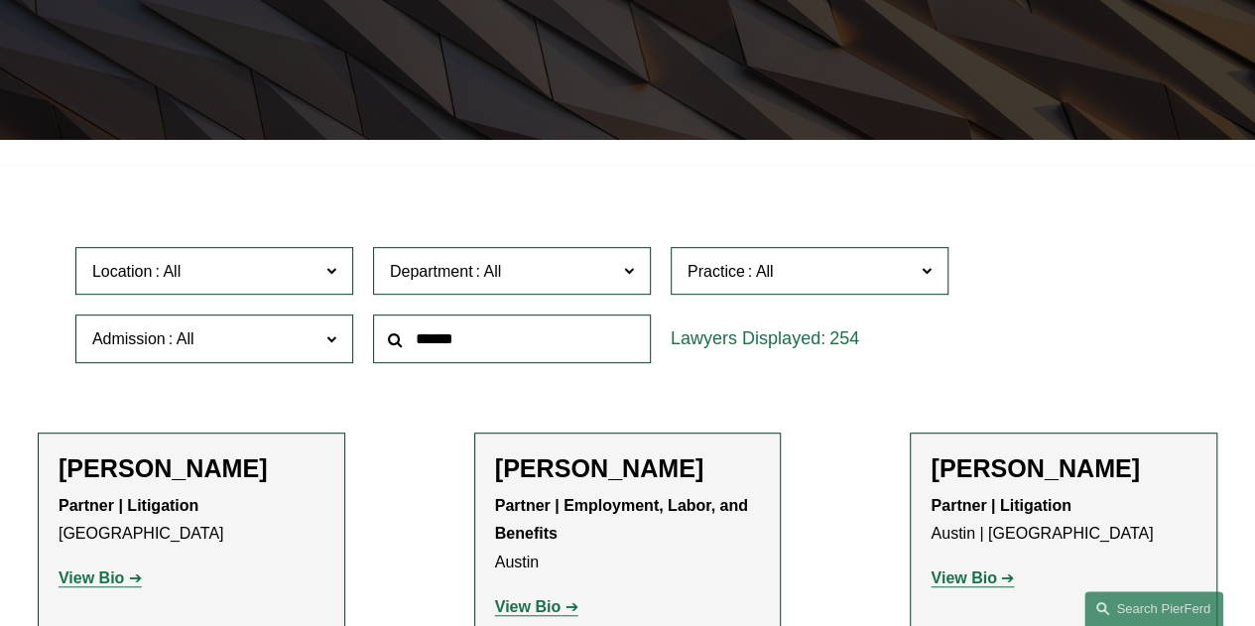
scroll to position [388, 0]
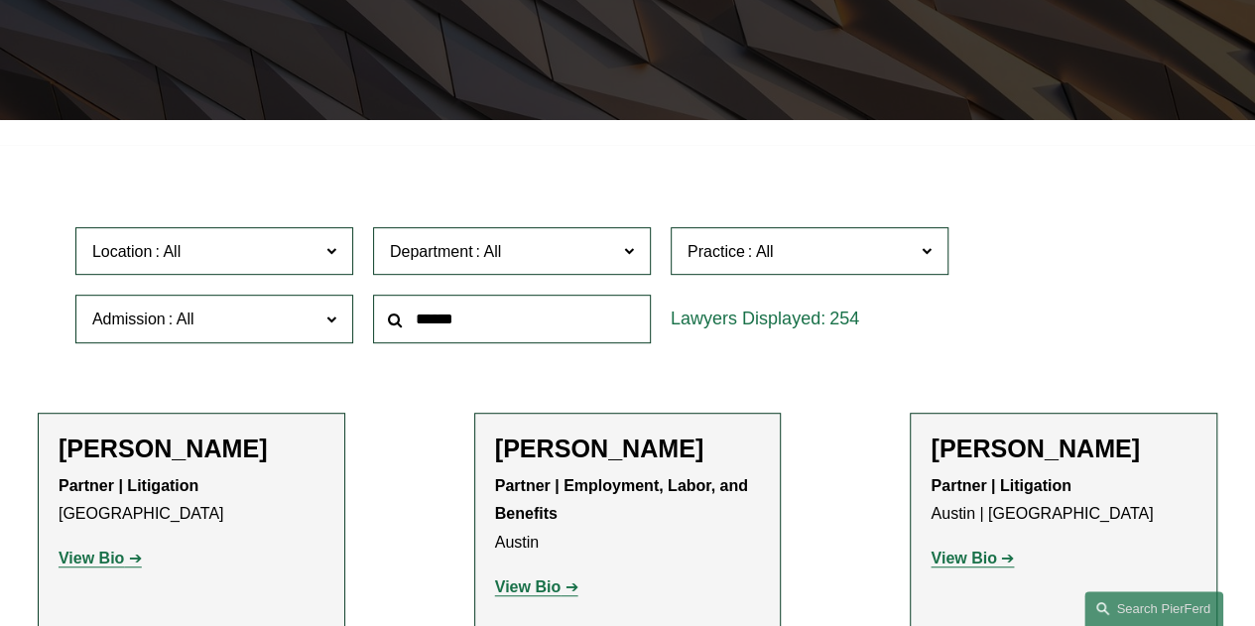
click at [274, 261] on span "Location" at bounding box center [205, 251] width 227 height 27
click at [0, 0] on link "Austin" at bounding box center [0, 0] width 0 height 0
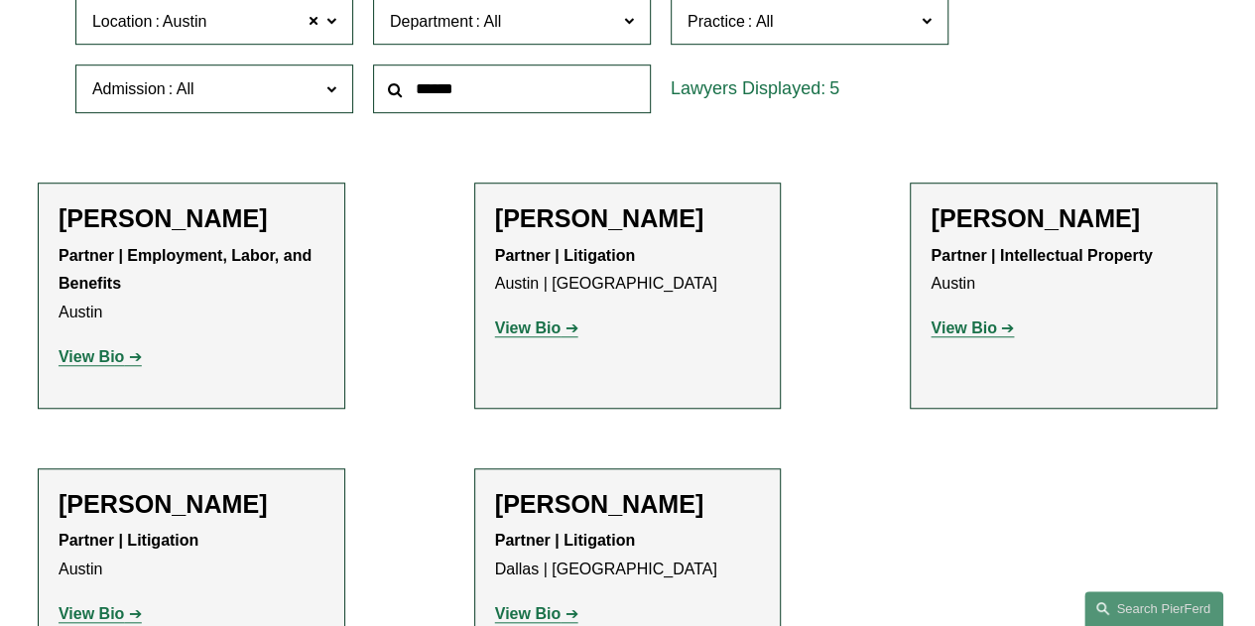
scroll to position [617, 0]
click at [327, 26] on span at bounding box center [331, 21] width 10 height 26
click at [0, 0] on link "Dallas" at bounding box center [0, 0] width 0 height 0
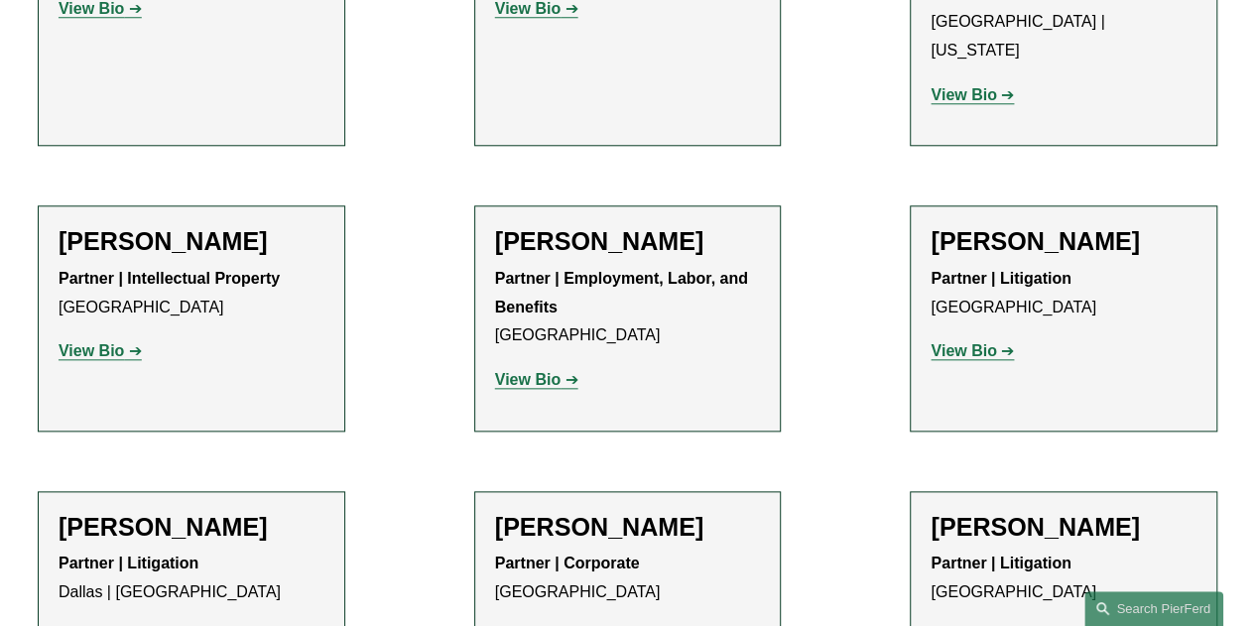
scroll to position [1011, 0]
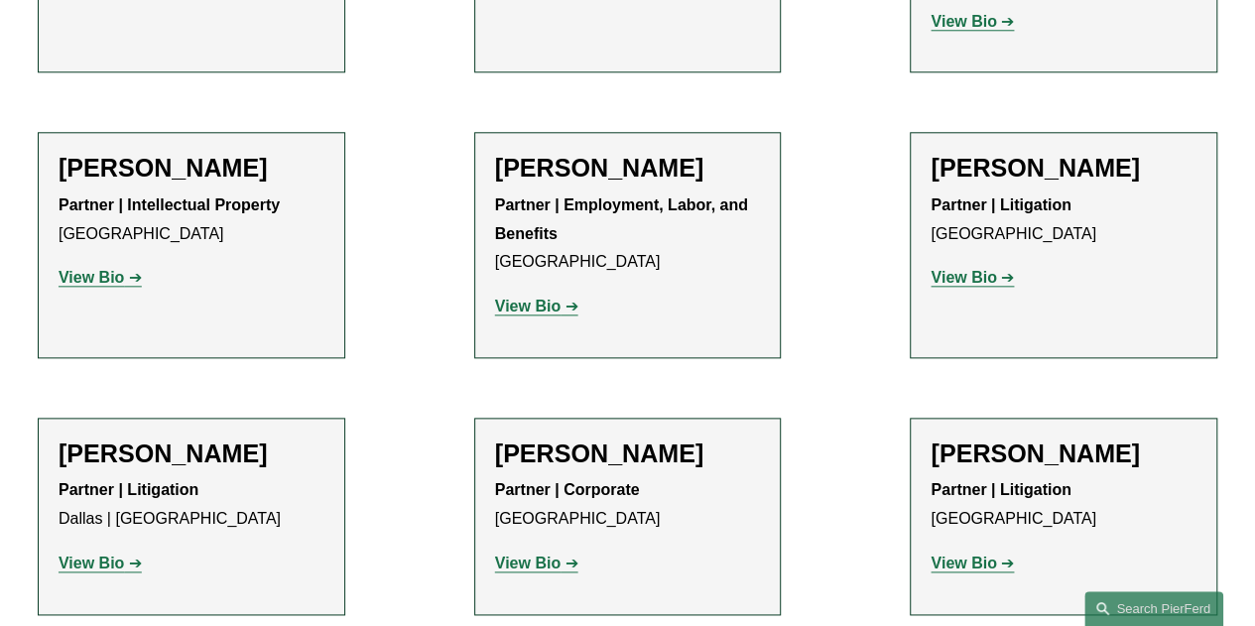
click at [114, 269] on strong "View Bio" at bounding box center [91, 277] width 65 height 17
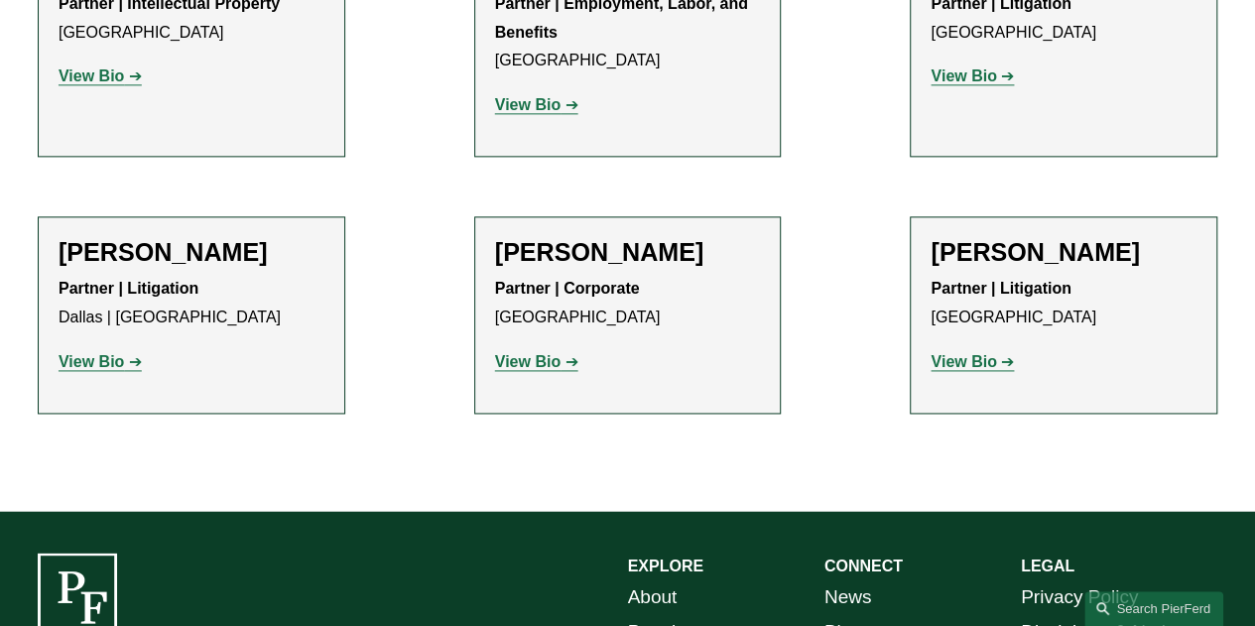
scroll to position [1211, 0]
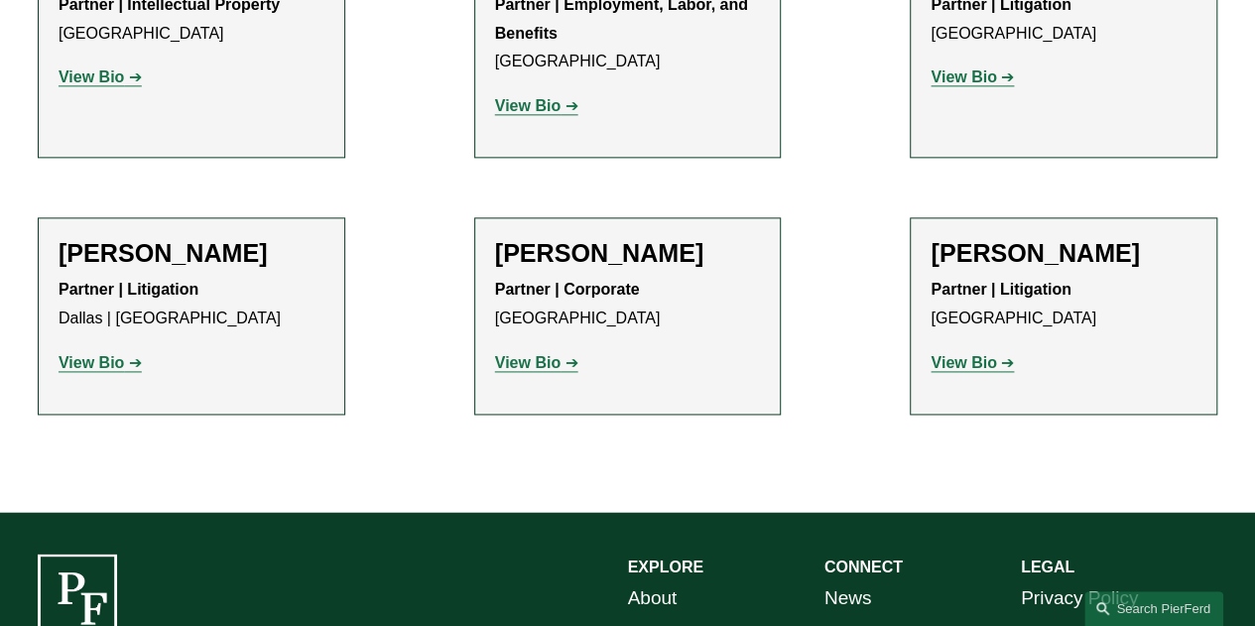
click at [986, 354] on strong "View Bio" at bounding box center [963, 362] width 65 height 17
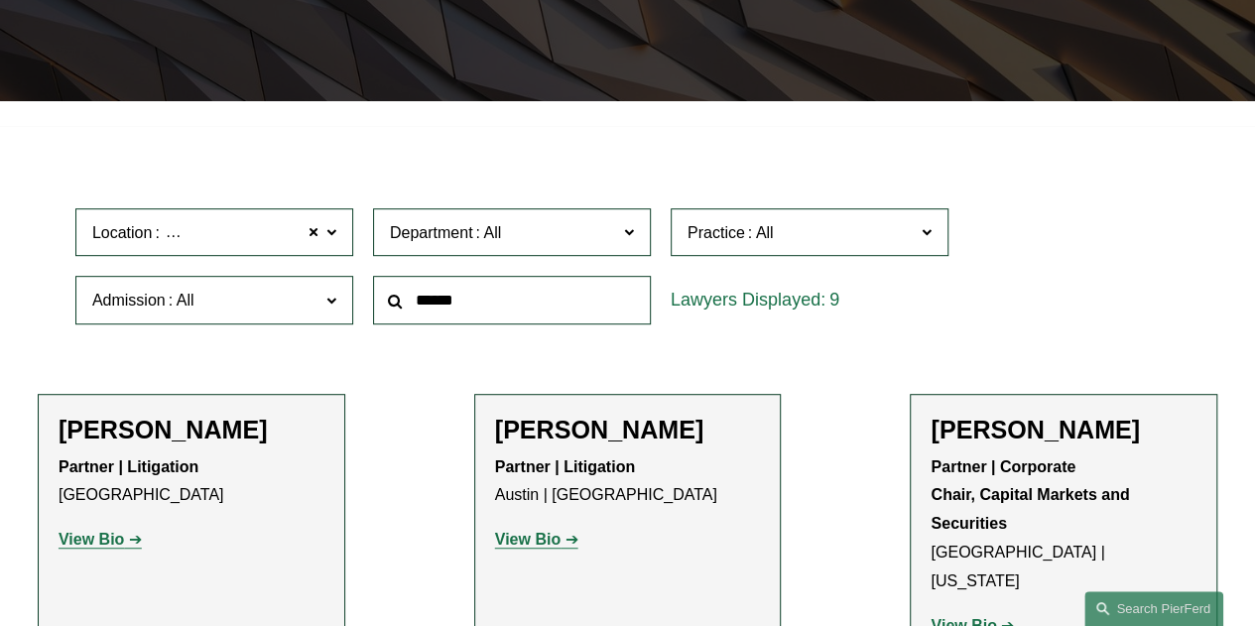
scroll to position [423, 0]
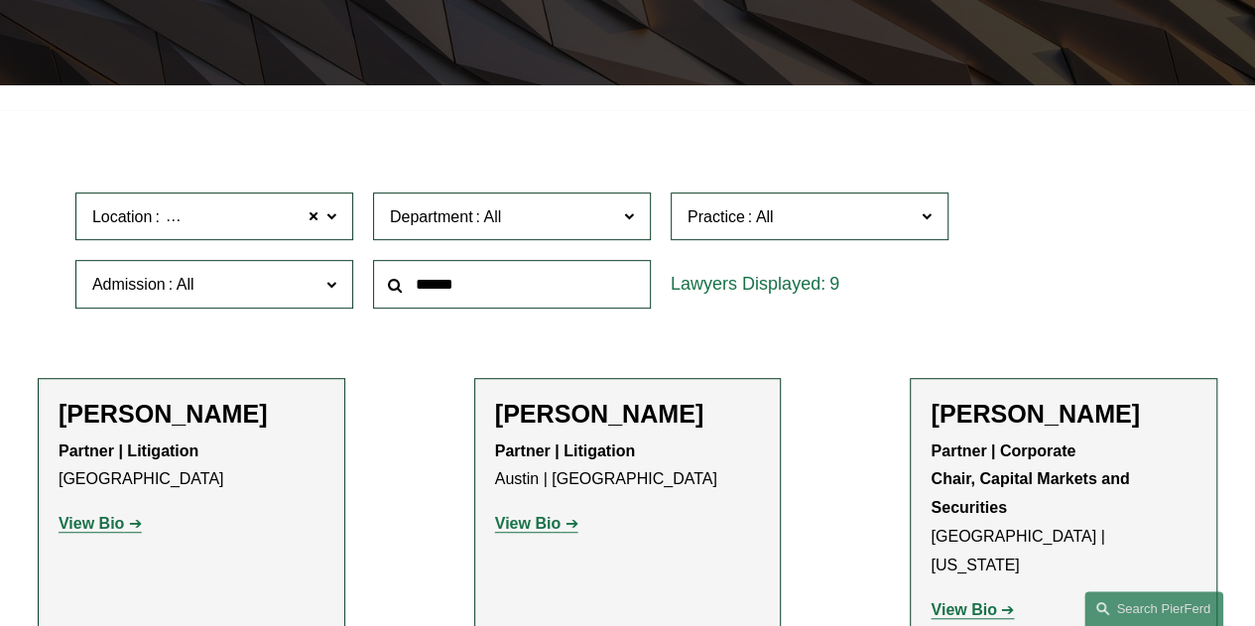
click at [284, 223] on span "Location Dallas" at bounding box center [205, 216] width 227 height 27
click at [0, 0] on link "Houston" at bounding box center [0, 0] width 0 height 0
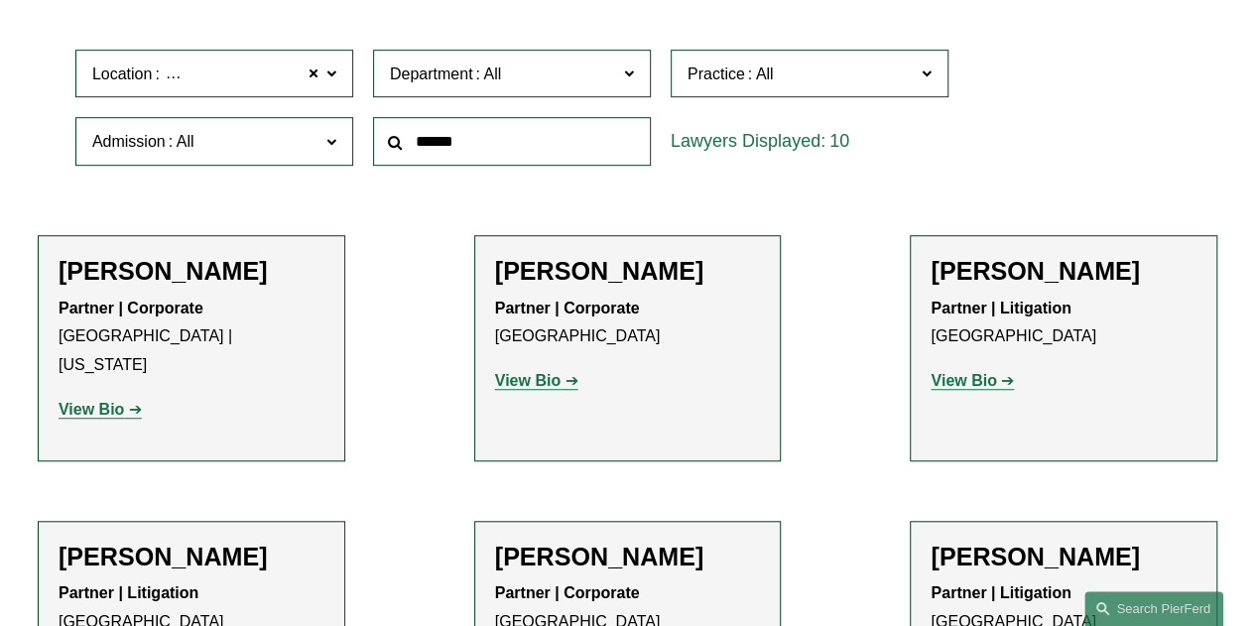
scroll to position [604, 0]
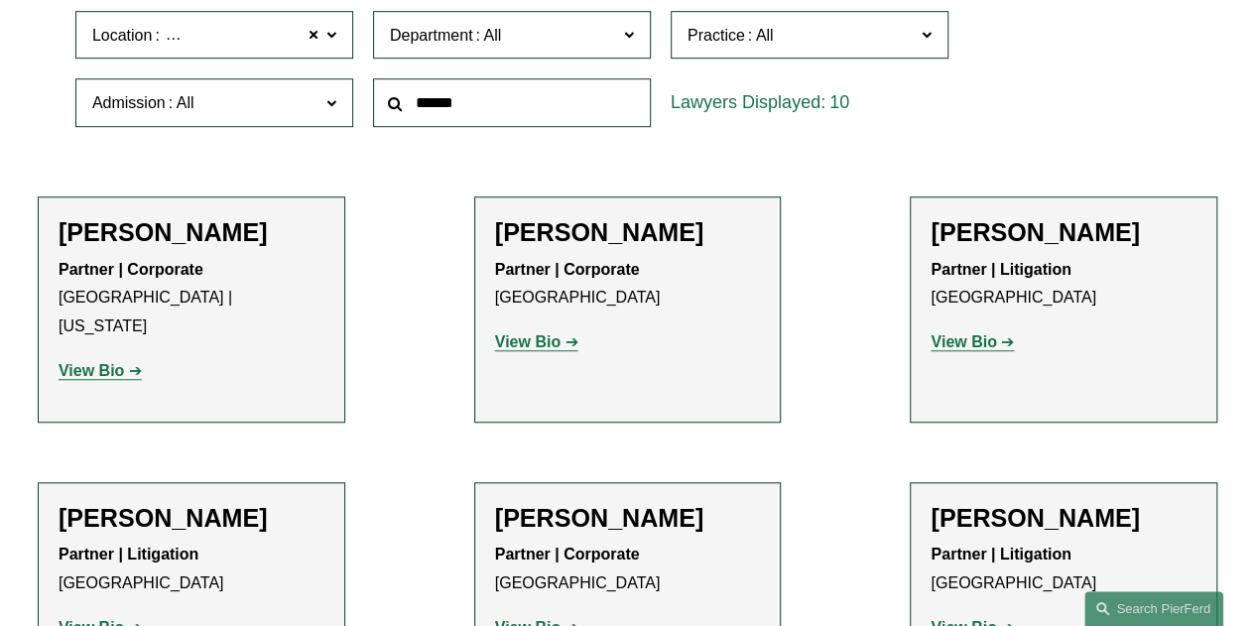
click at [130, 362] on link "View Bio" at bounding box center [100, 370] width 83 height 17
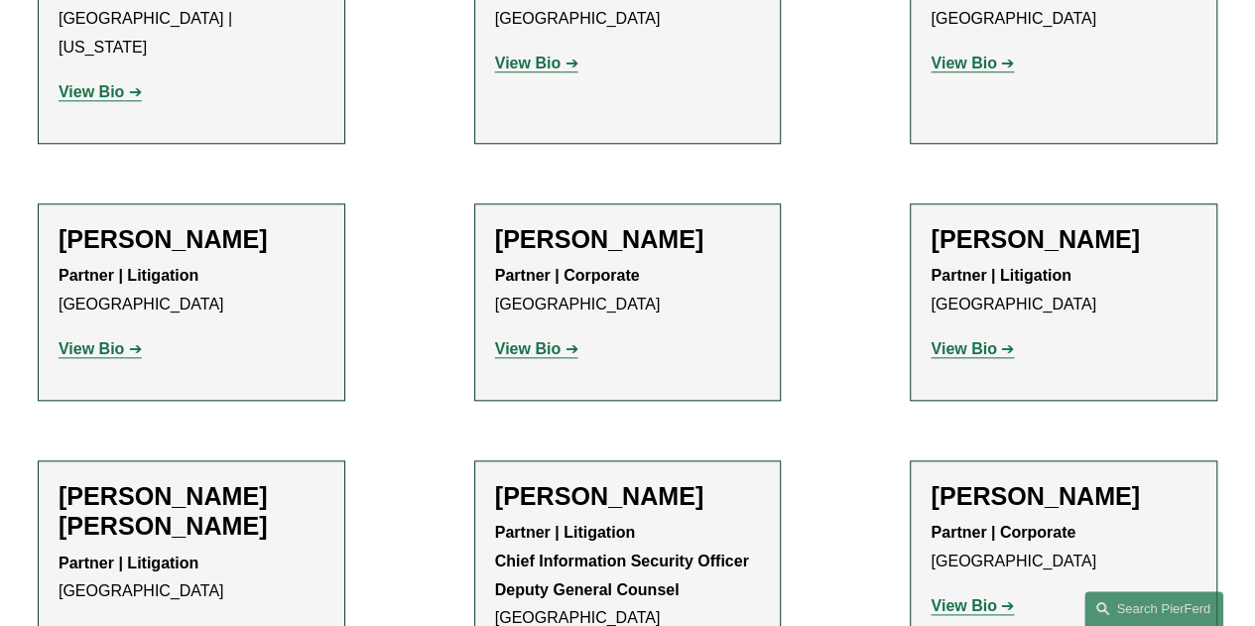
scroll to position [884, 0]
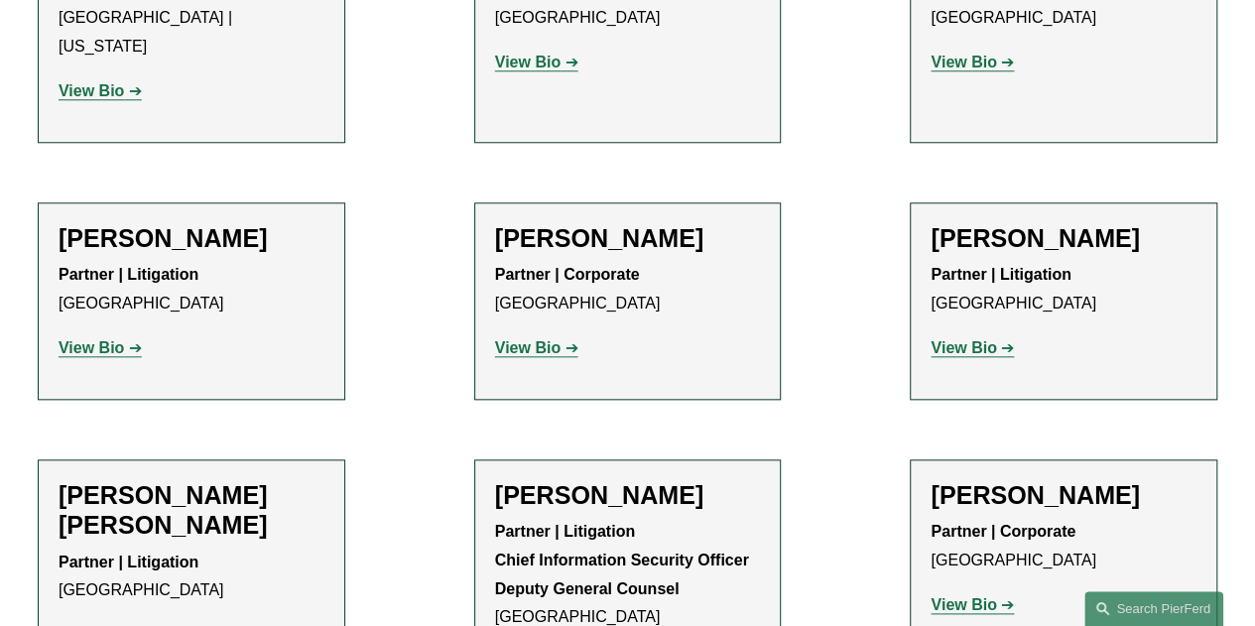
click at [548, 339] on strong "View Bio" at bounding box center [527, 347] width 65 height 17
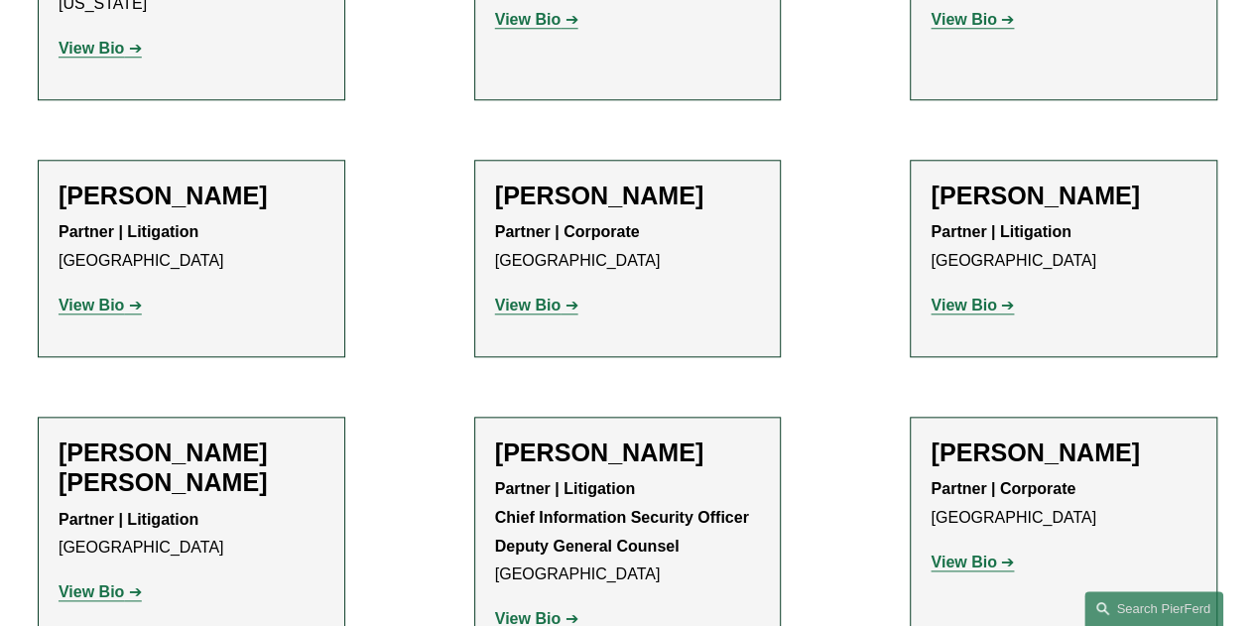
scroll to position [925, 0]
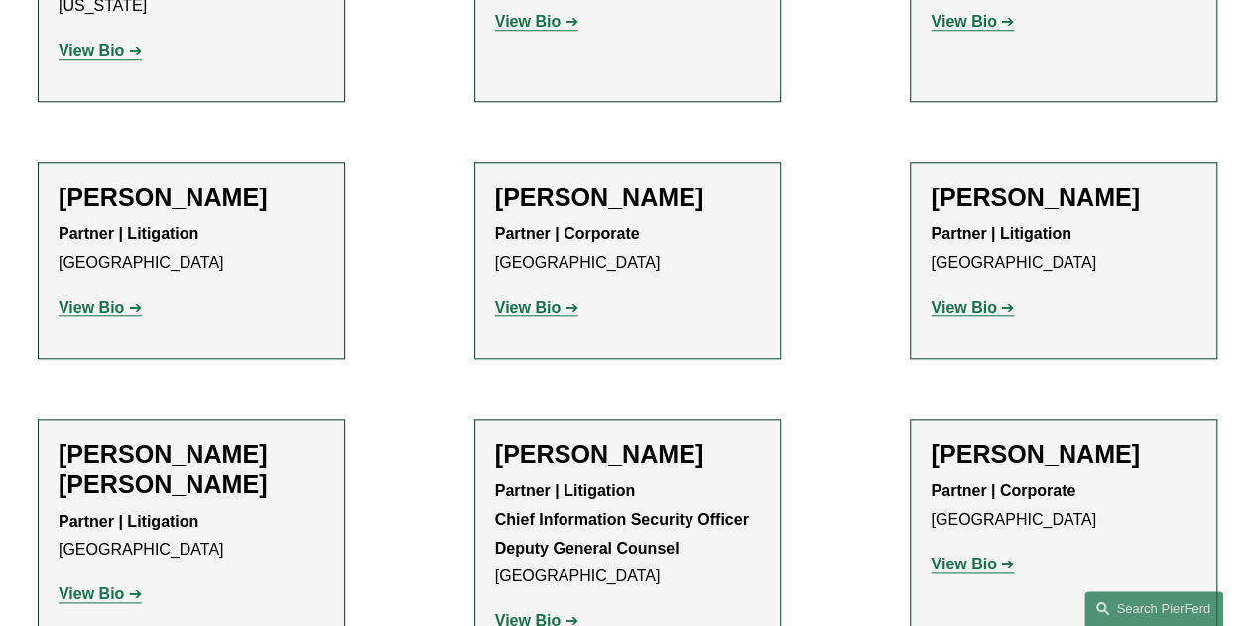
click at [947, 299] on strong "View Bio" at bounding box center [963, 307] width 65 height 17
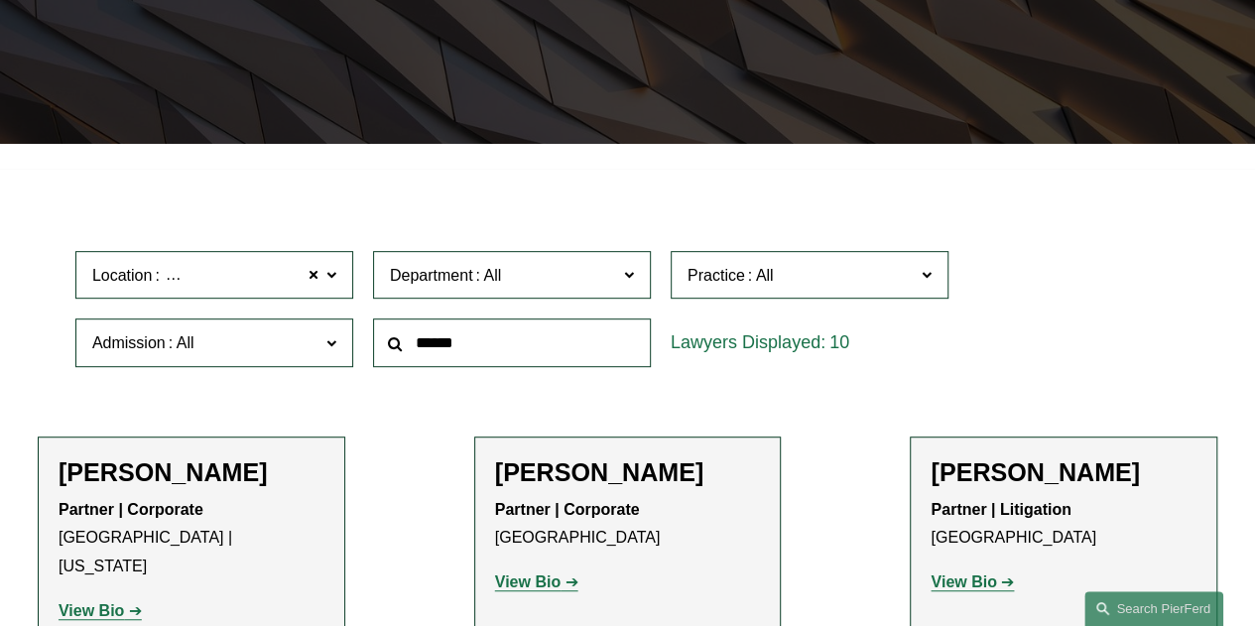
scroll to position [365, 0]
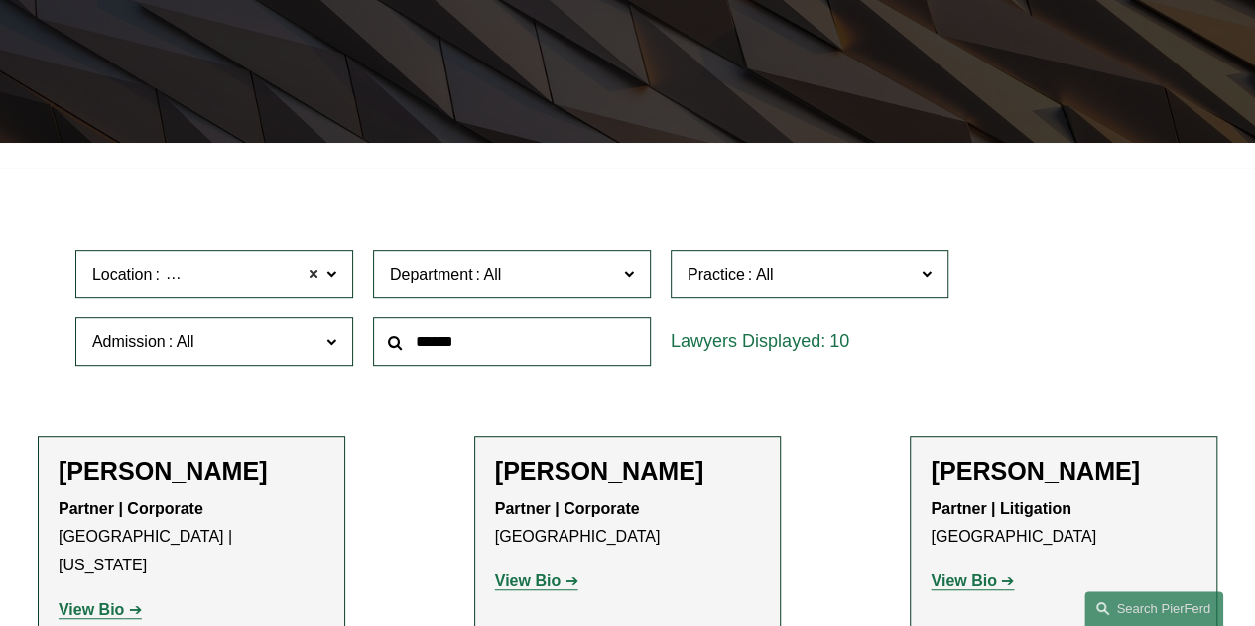
click at [313, 279] on span at bounding box center [314, 274] width 12 height 26
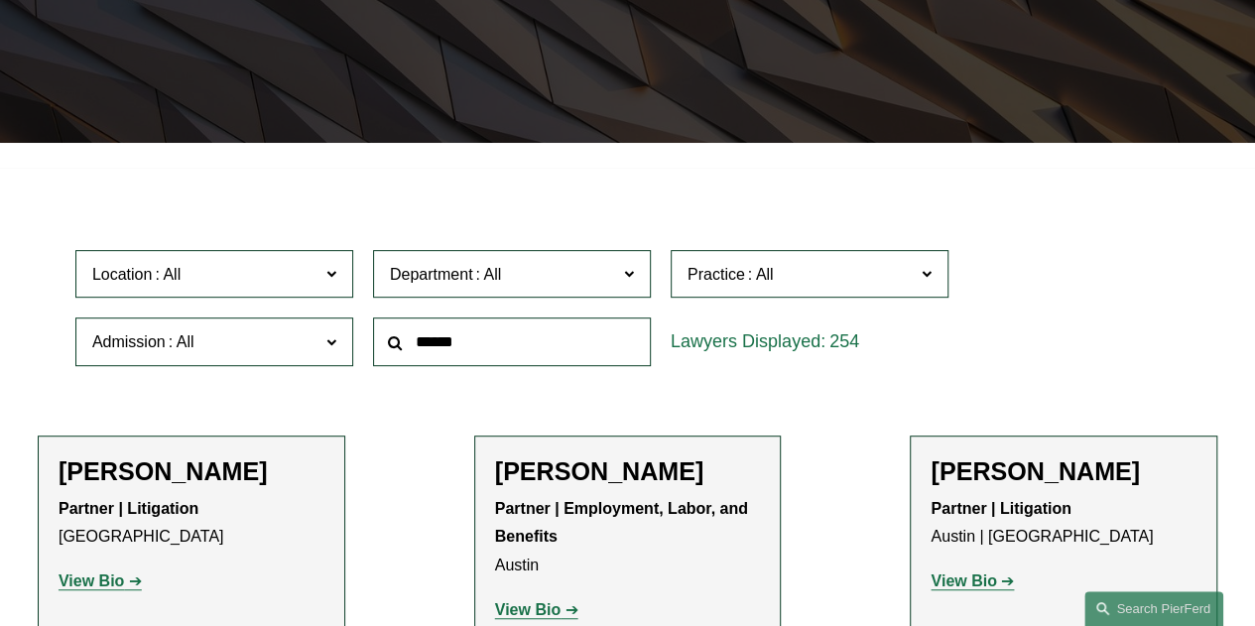
click at [523, 339] on input "text" at bounding box center [512, 341] width 278 height 49
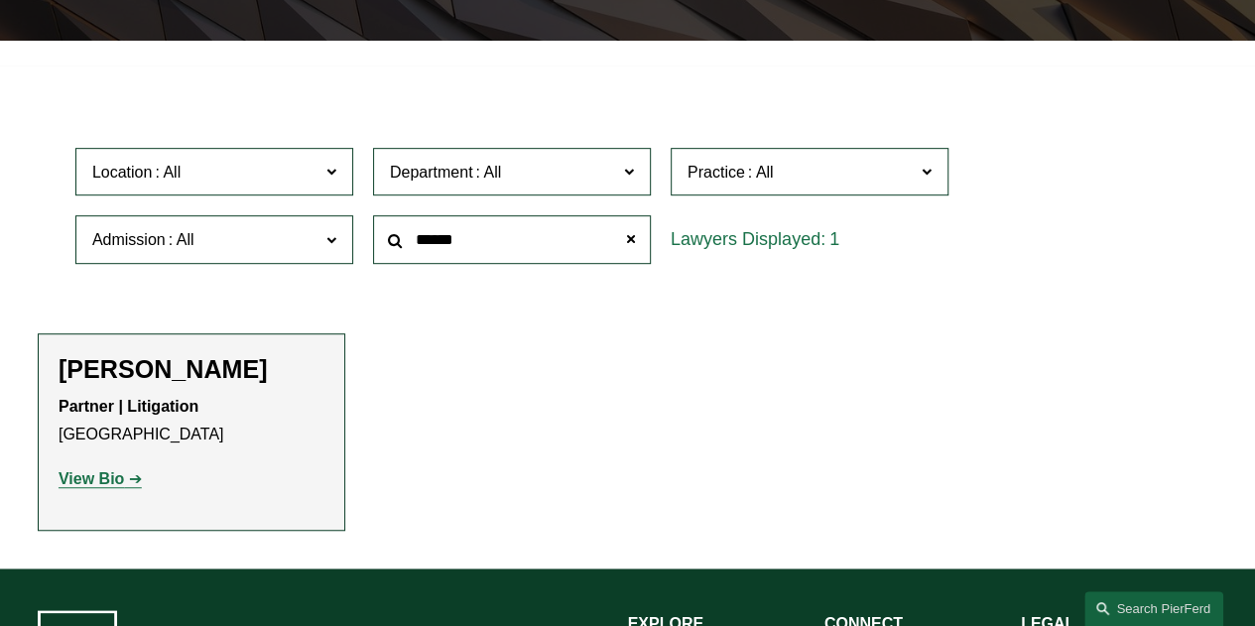
scroll to position [543, 0]
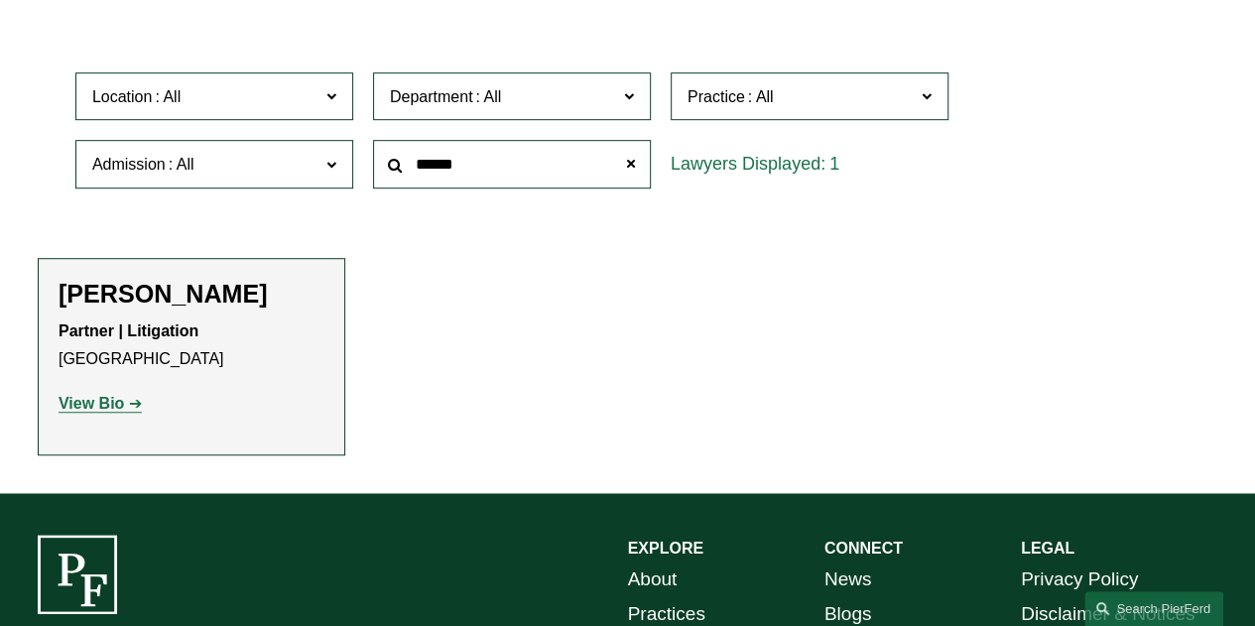
click at [97, 419] on p "View Bio" at bounding box center [192, 404] width 266 height 29
click at [97, 412] on strong "View Bio" at bounding box center [91, 403] width 65 height 17
click at [520, 159] on input "******" at bounding box center [512, 164] width 278 height 49
type input "******"
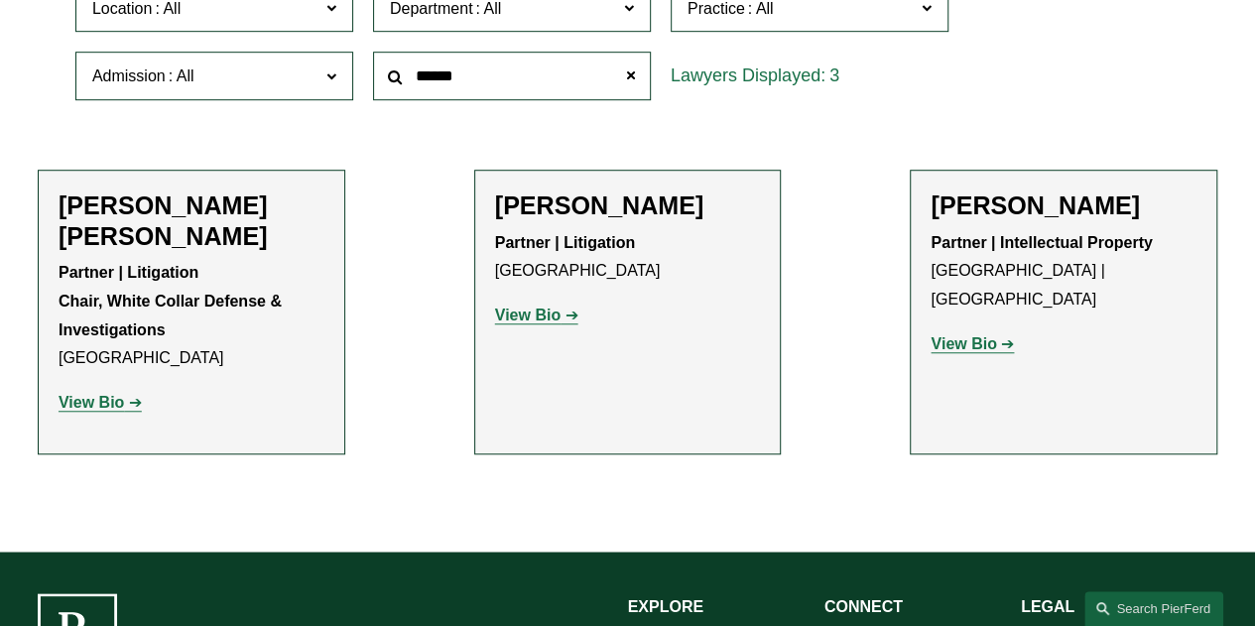
scroll to position [630, 0]
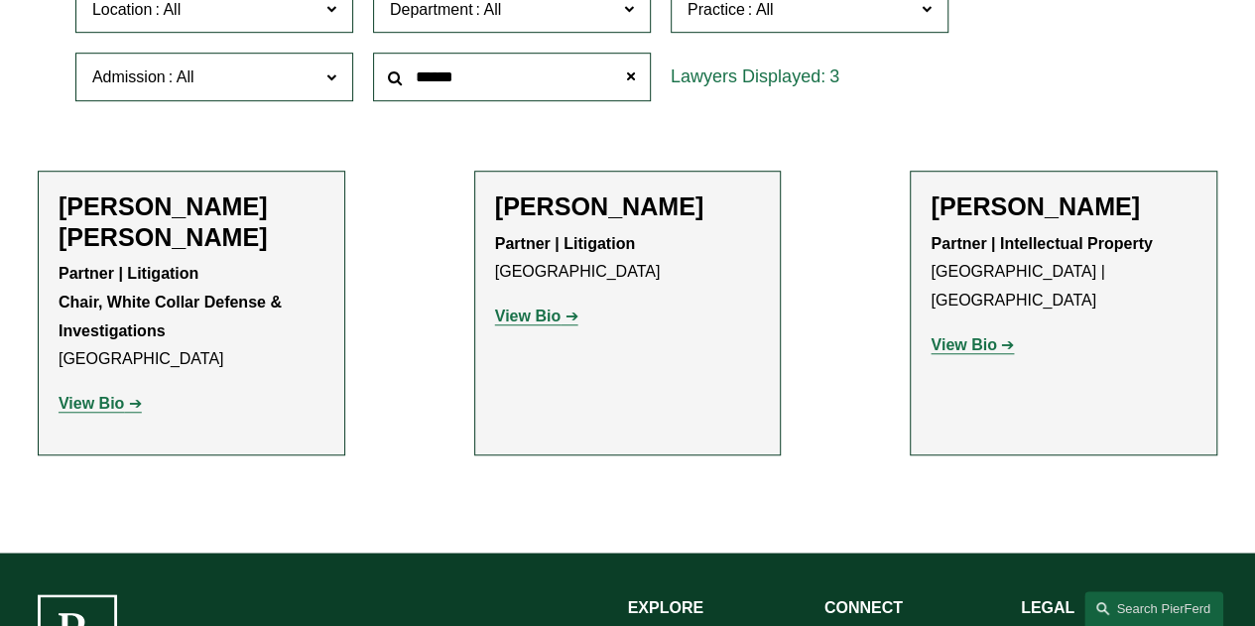
click at [526, 322] on strong "View Bio" at bounding box center [527, 316] width 65 height 17
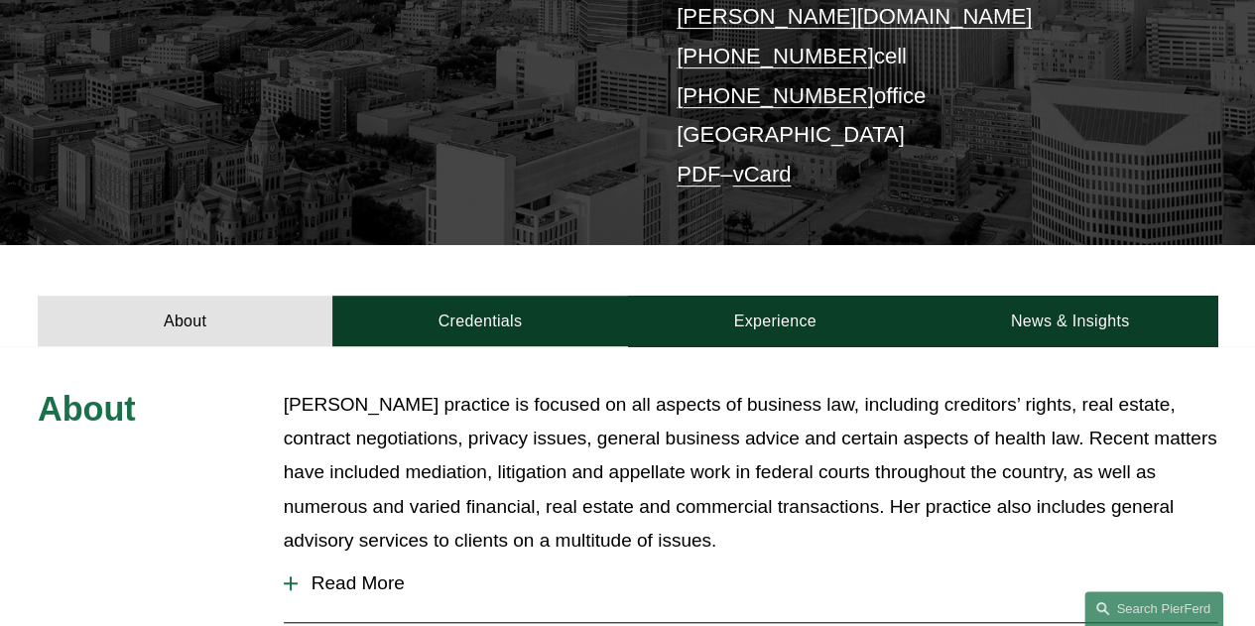
scroll to position [552, 0]
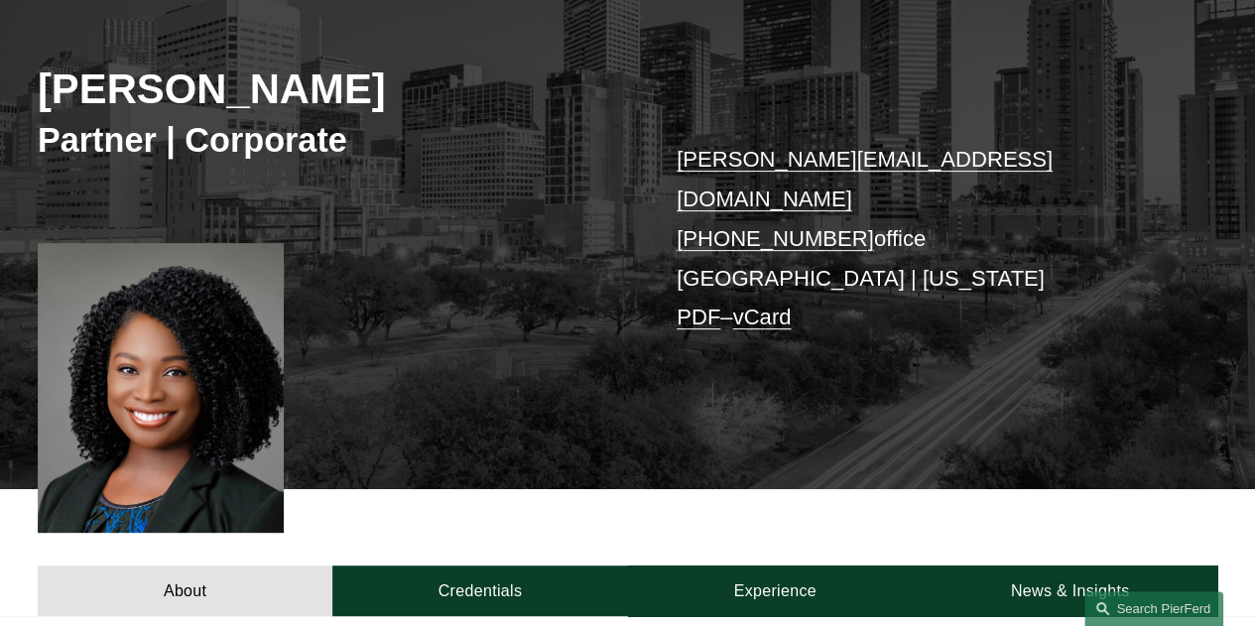
scroll to position [252, 0]
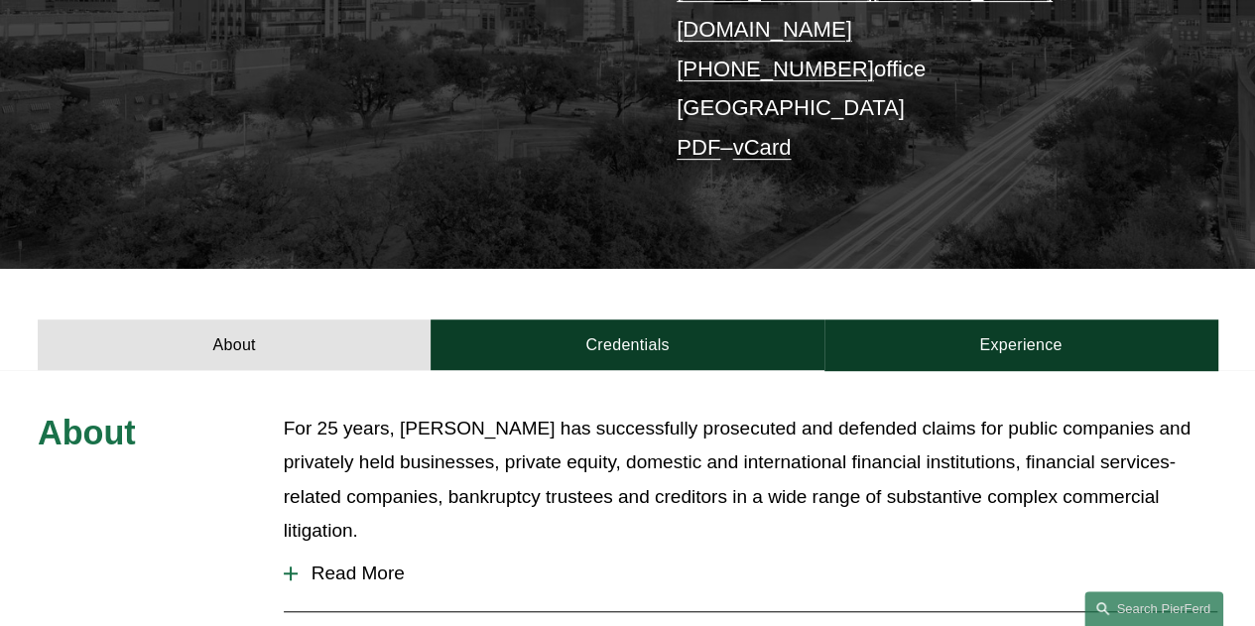
scroll to position [393, 0]
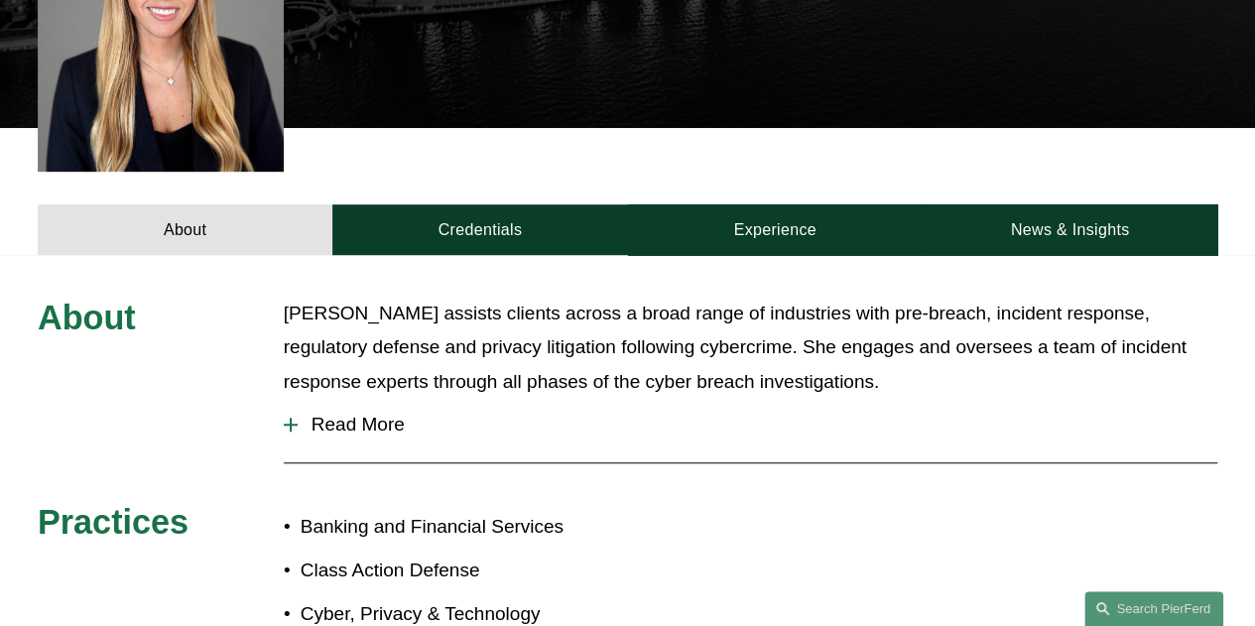
scroll to position [605, 0]
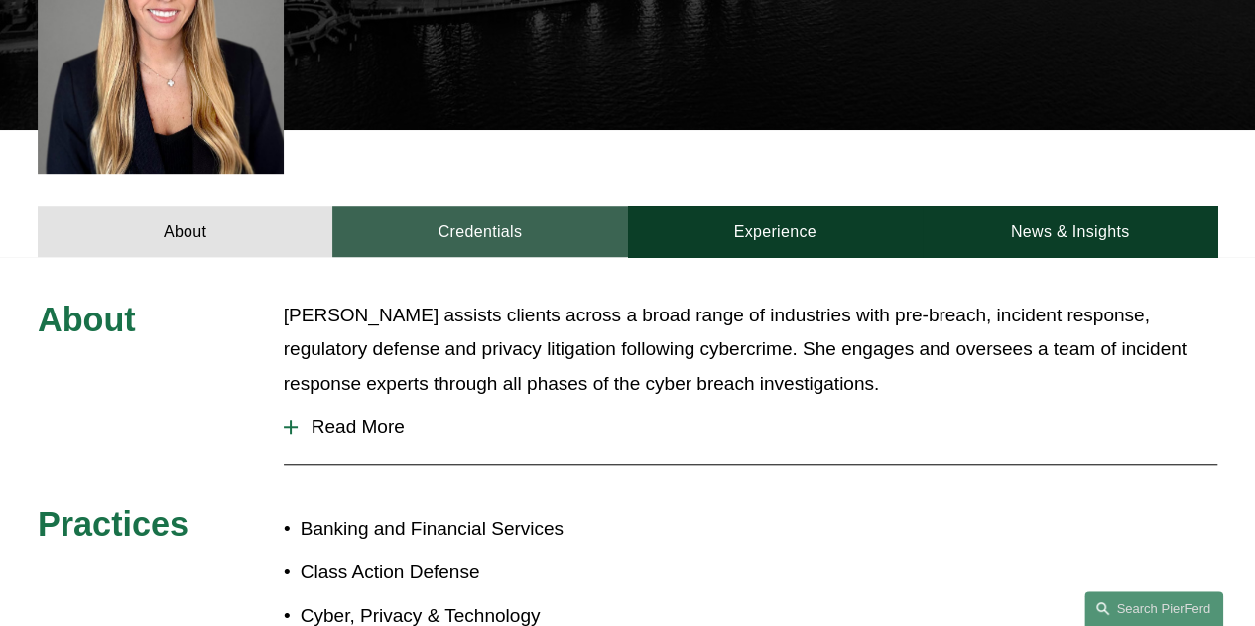
click at [474, 215] on link "Credentials" at bounding box center [479, 231] width 295 height 51
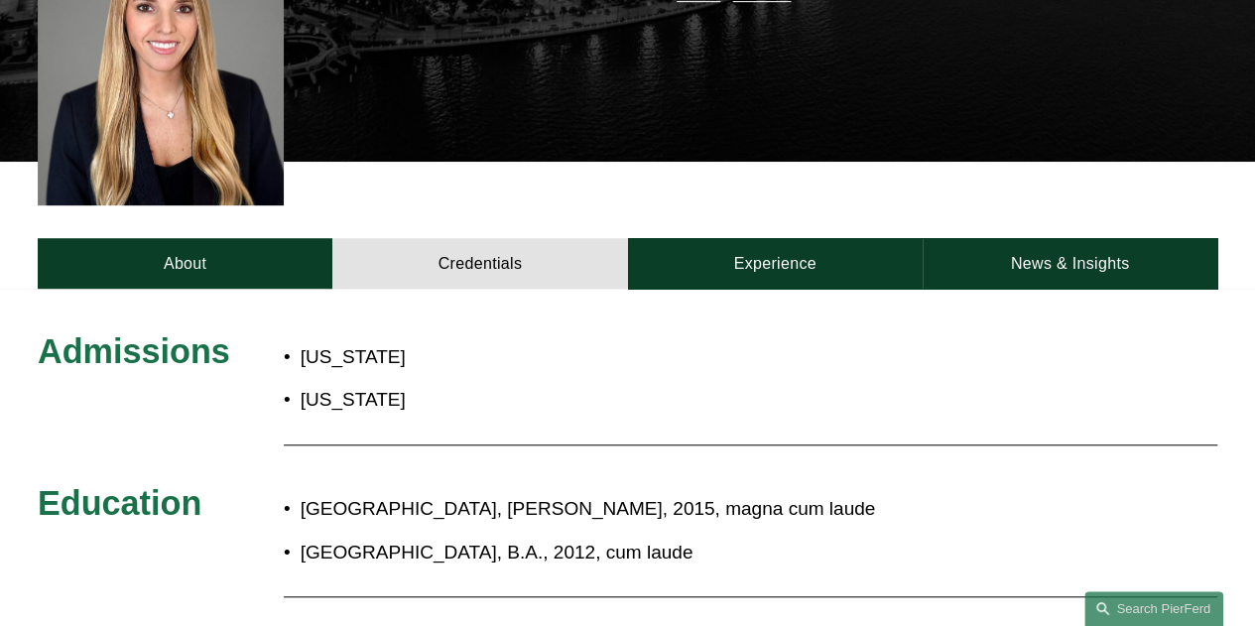
scroll to position [568, 0]
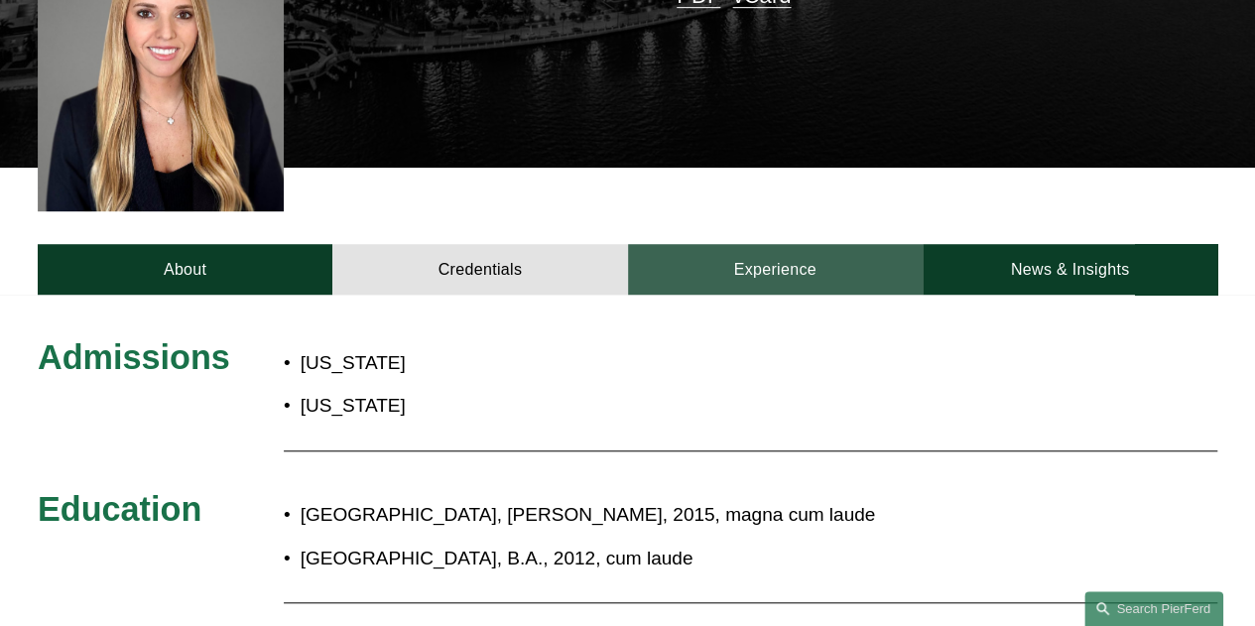
click at [730, 244] on link "Experience" at bounding box center [775, 269] width 295 height 51
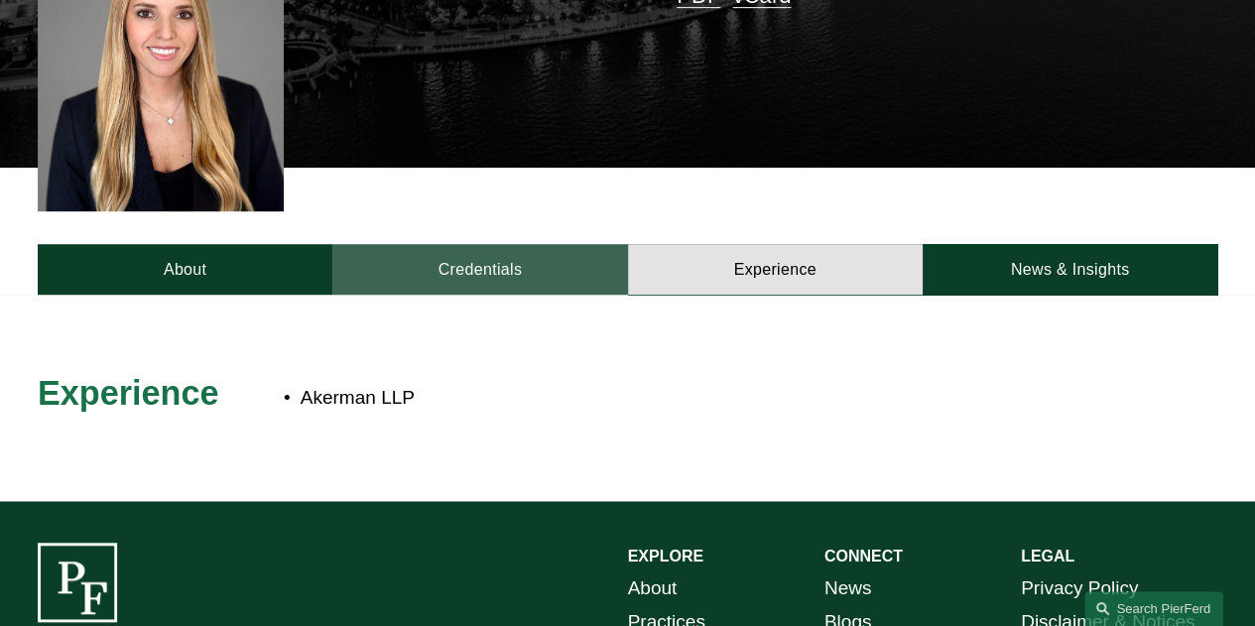
click at [488, 249] on link "Credentials" at bounding box center [479, 269] width 295 height 51
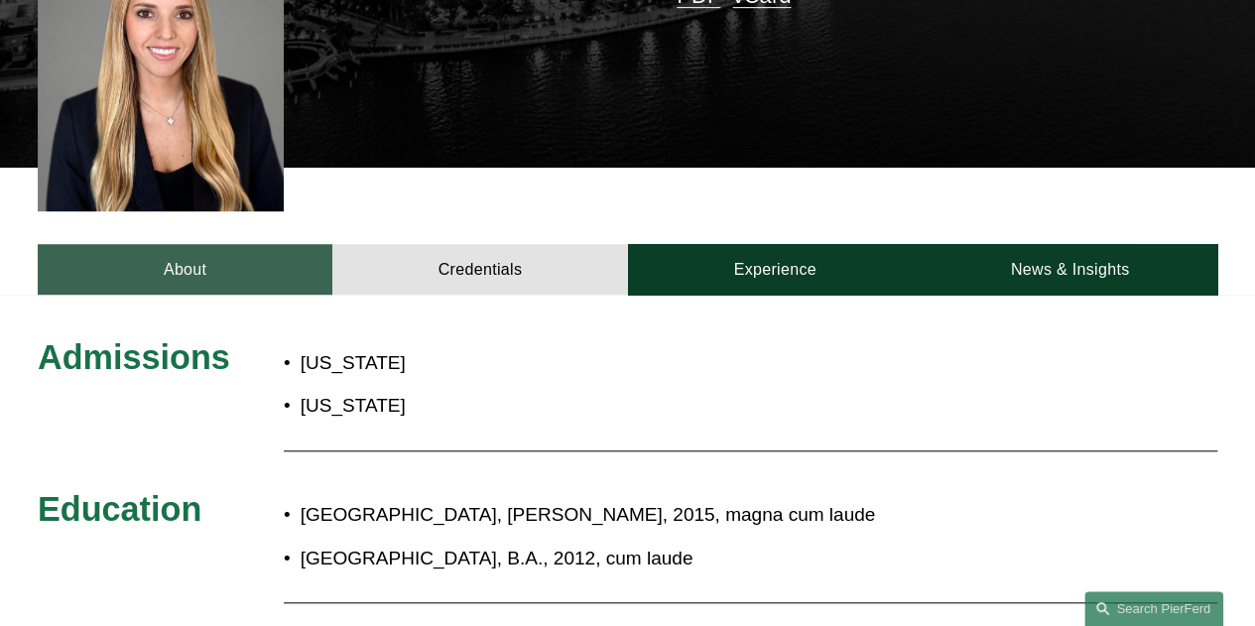
click at [299, 244] on link "About" at bounding box center [185, 269] width 295 height 51
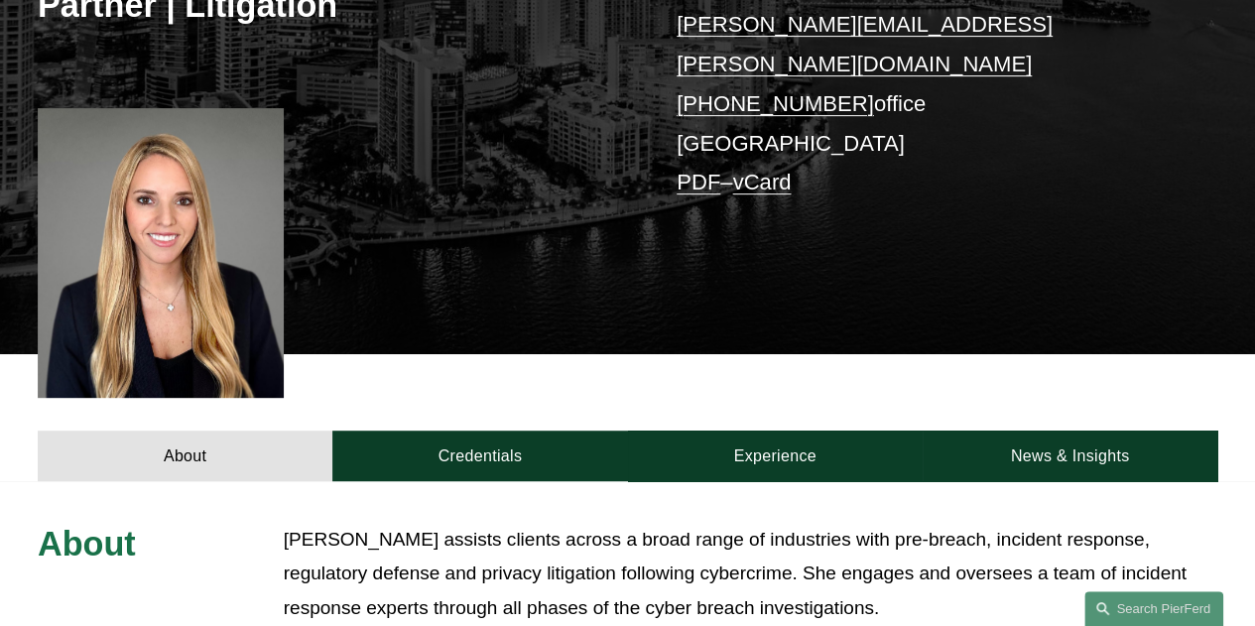
scroll to position [381, 0]
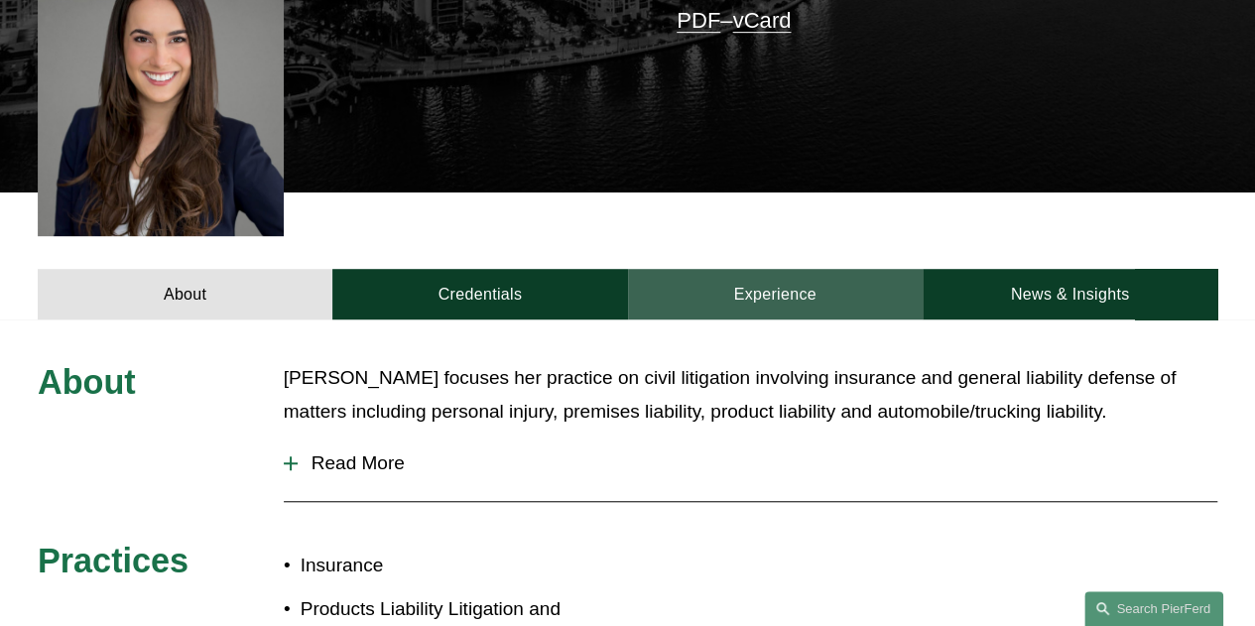
scroll to position [548, 0]
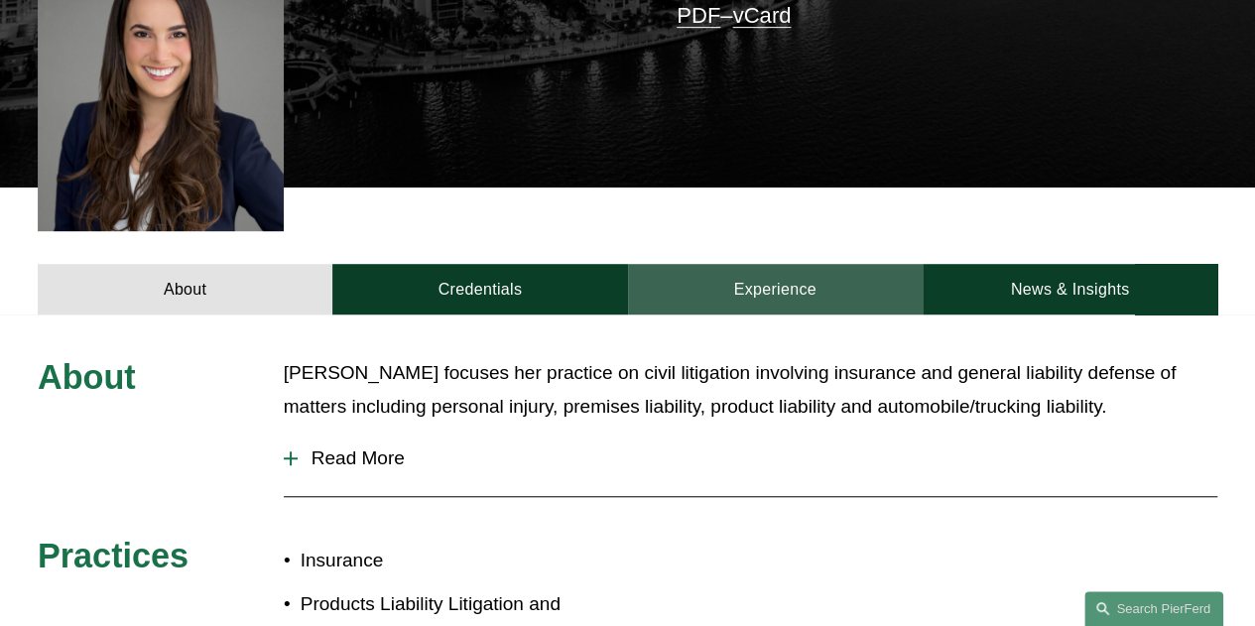
click at [696, 276] on link "Experience" at bounding box center [775, 289] width 295 height 51
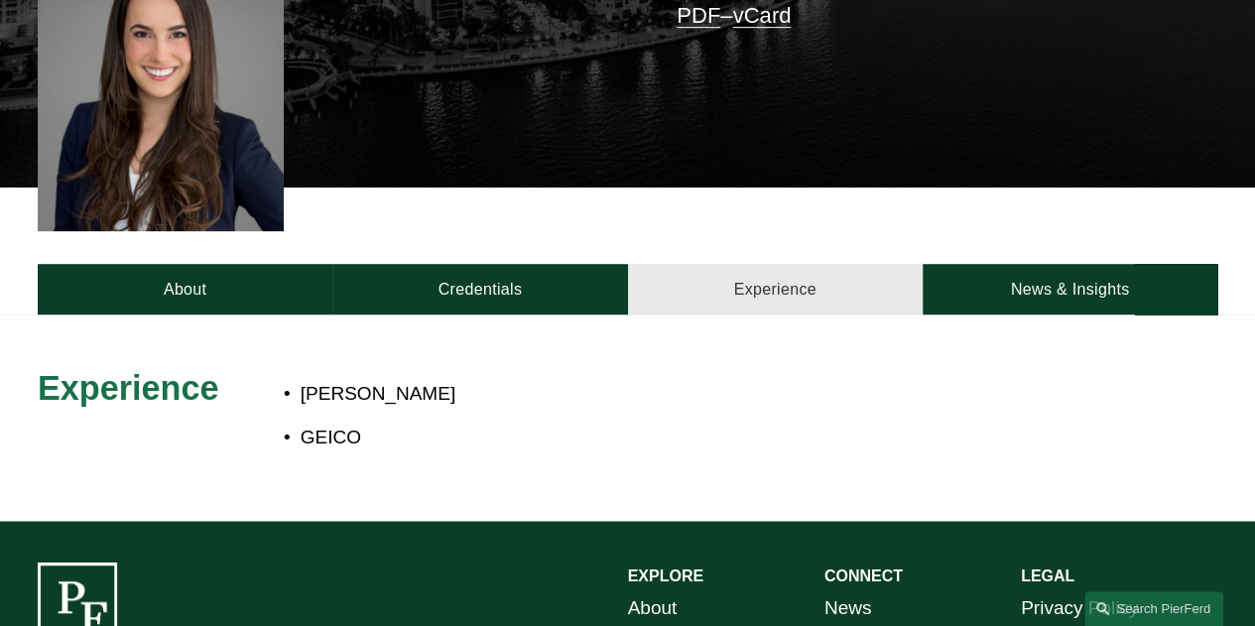
scroll to position [660, 0]
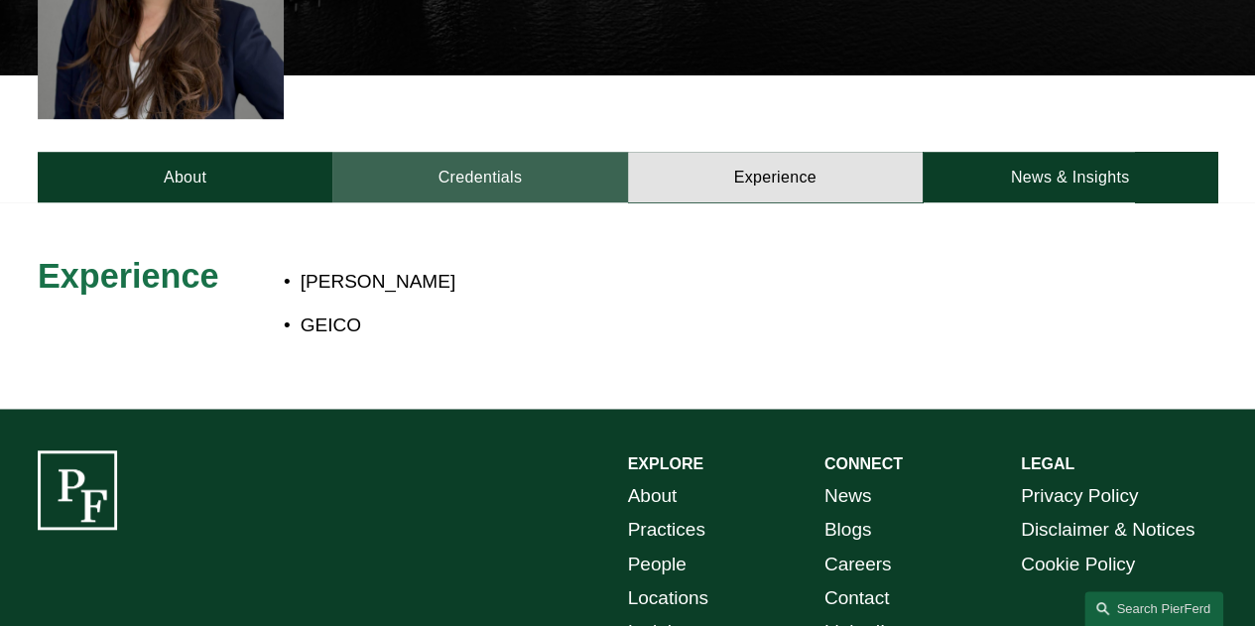
click at [529, 154] on link "Credentials" at bounding box center [479, 177] width 295 height 51
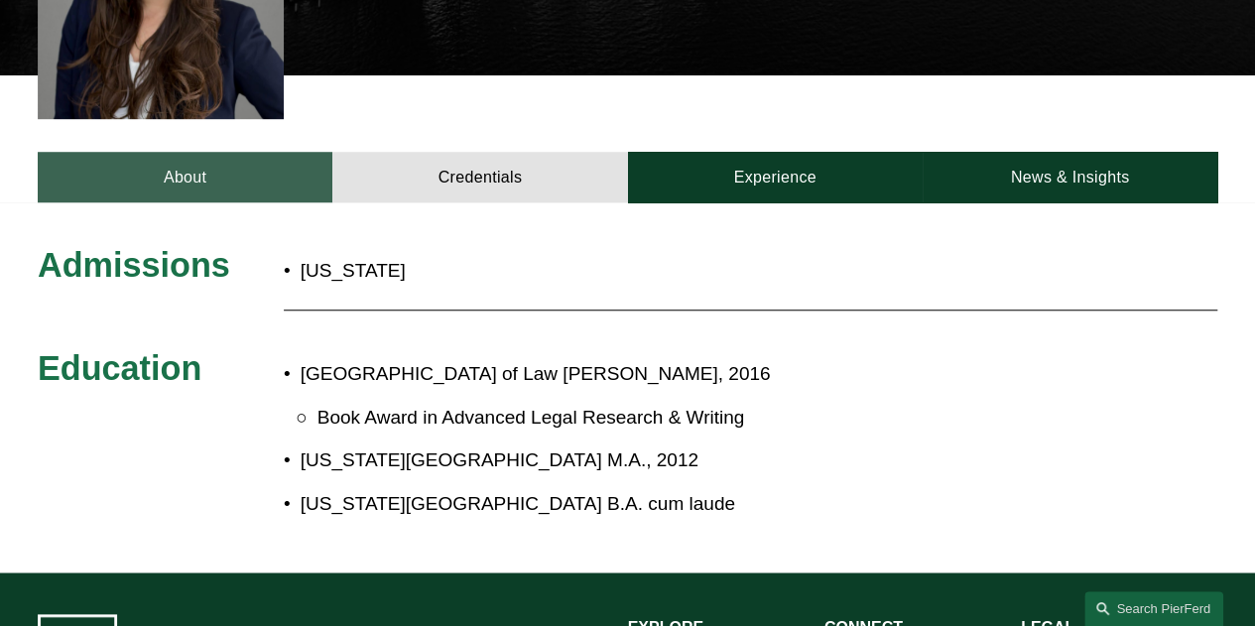
click at [230, 152] on link "About" at bounding box center [185, 177] width 295 height 51
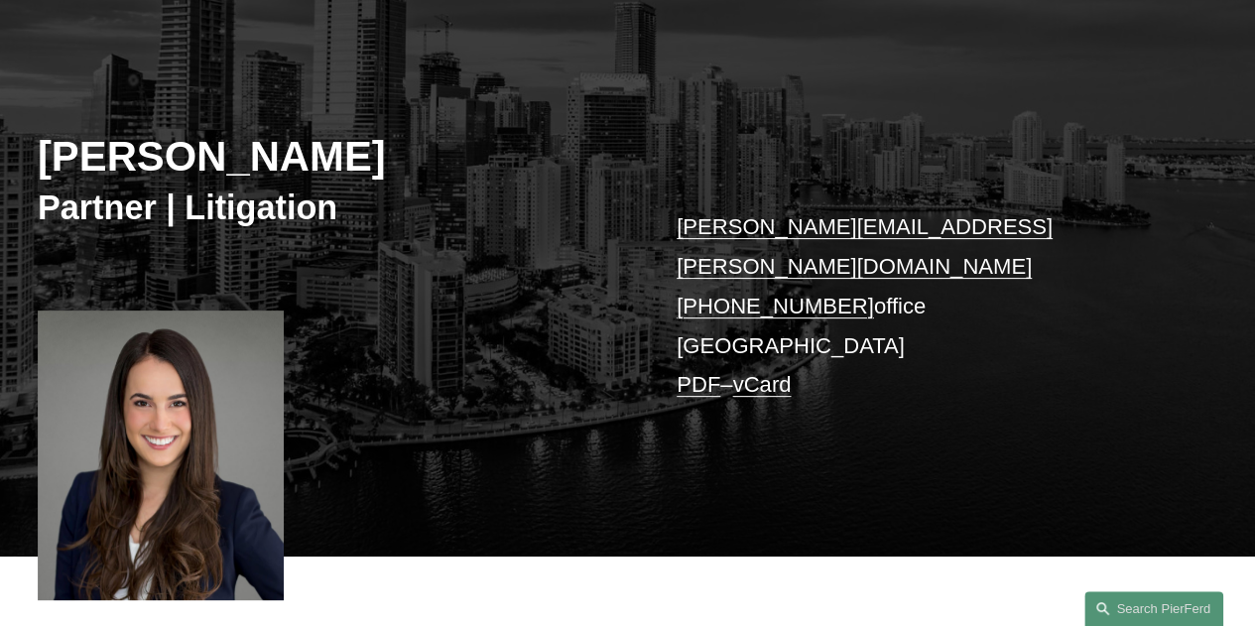
scroll to position [0, 0]
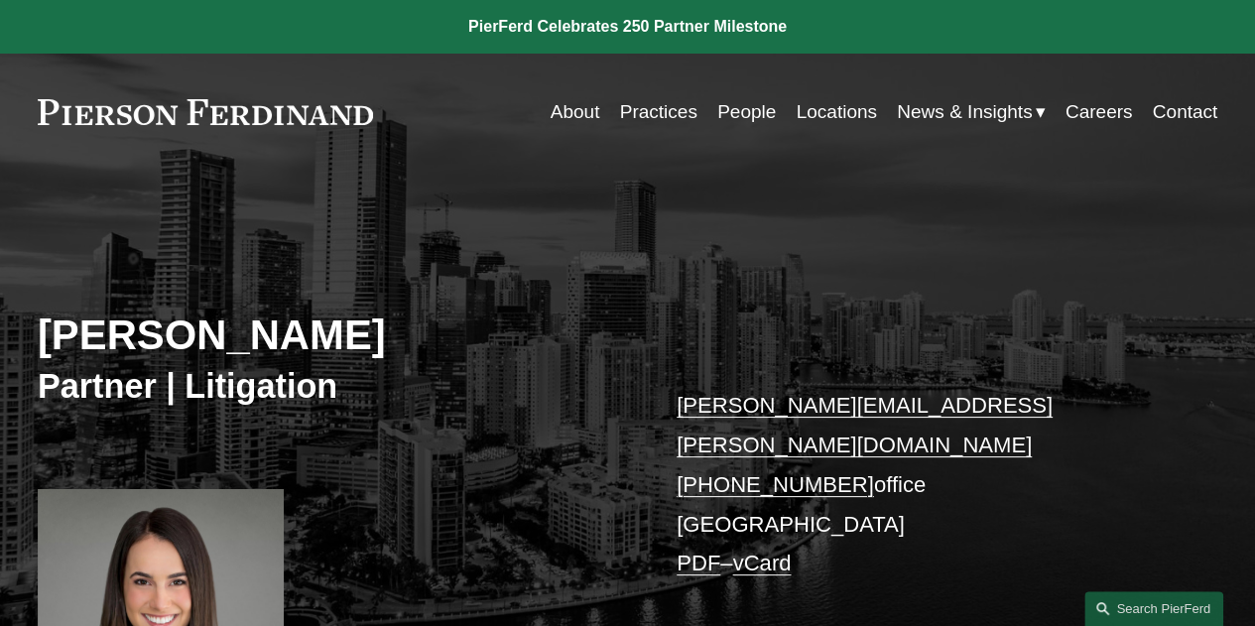
click at [725, 110] on link "People" at bounding box center [746, 112] width 59 height 38
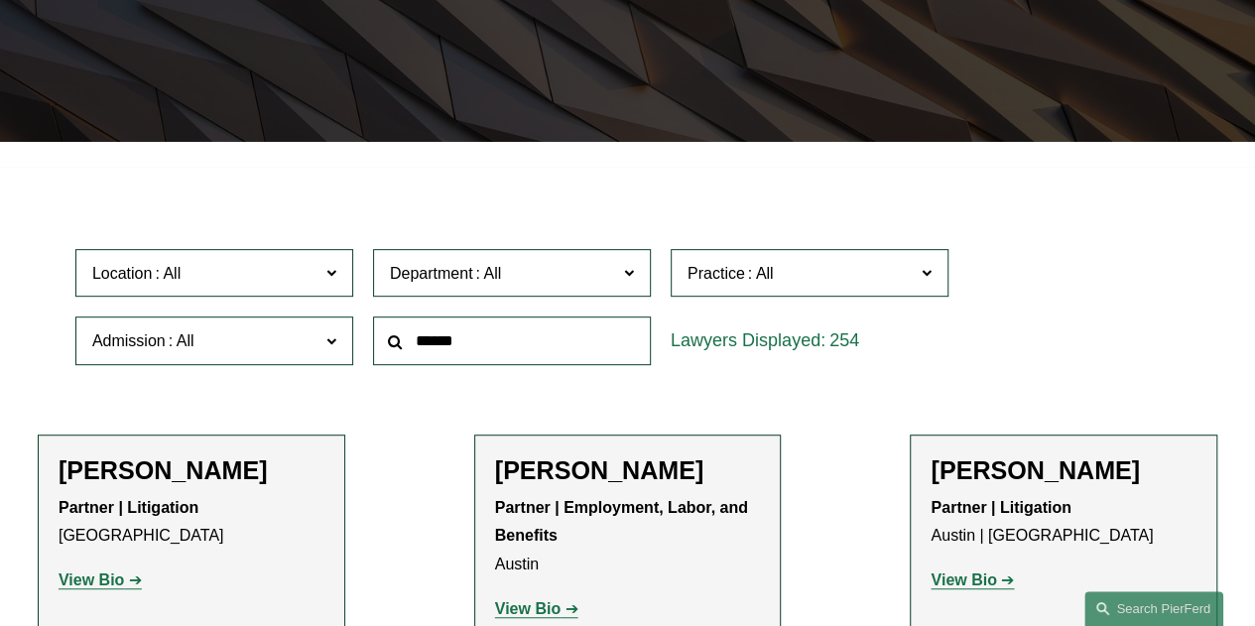
scroll to position [370, 0]
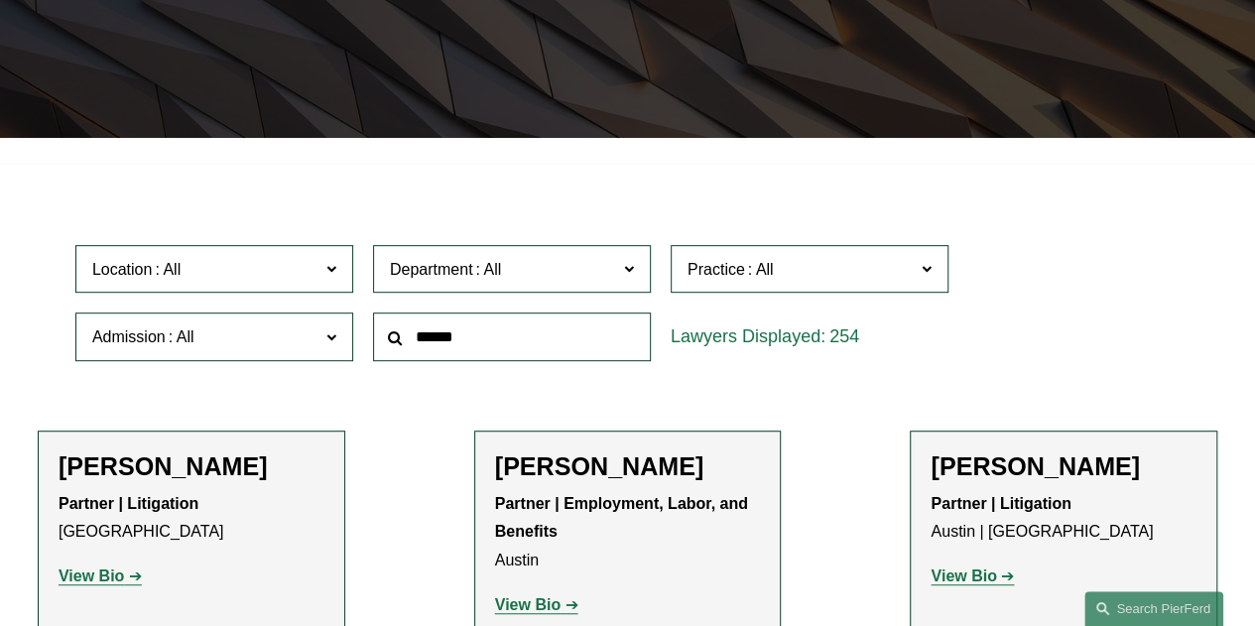
click at [539, 340] on input "text" at bounding box center [512, 337] width 278 height 49
type input "********"
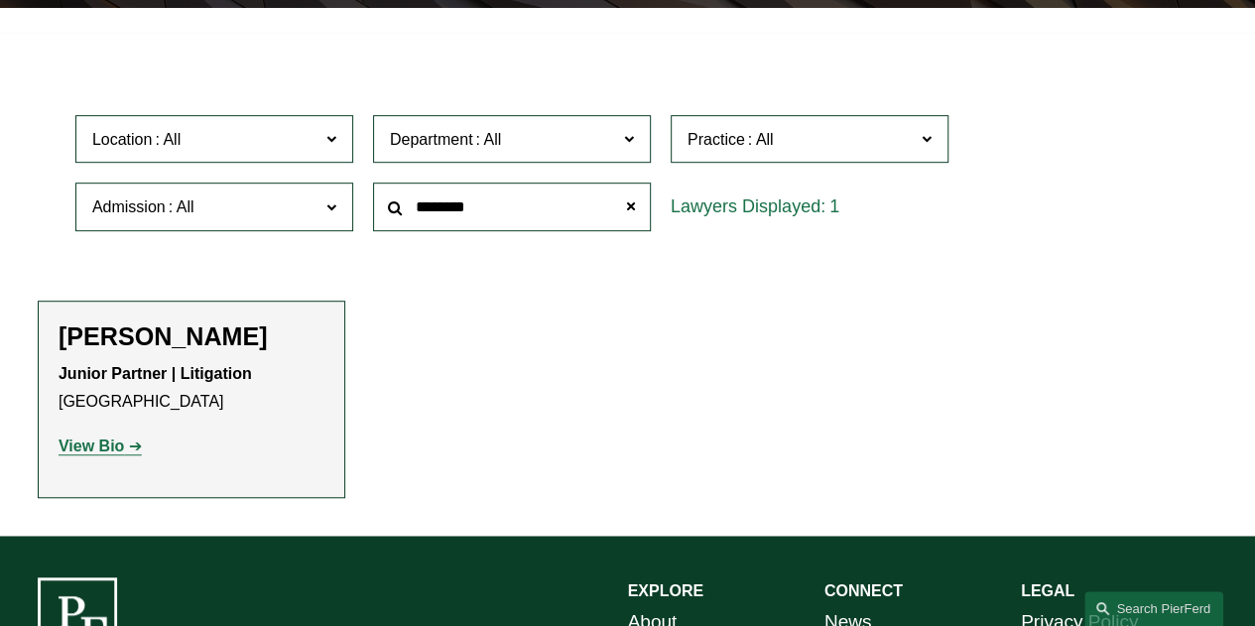
click at [141, 357] on div "Kelly Garrison Junior Partner | Litigation Philadelphia View Bio Location: Phil…" at bounding box center [192, 399] width 266 height 156
click at [142, 331] on h2 "[PERSON_NAME]" at bounding box center [192, 336] width 266 height 30
click at [135, 445] on link "View Bio" at bounding box center [100, 446] width 83 height 17
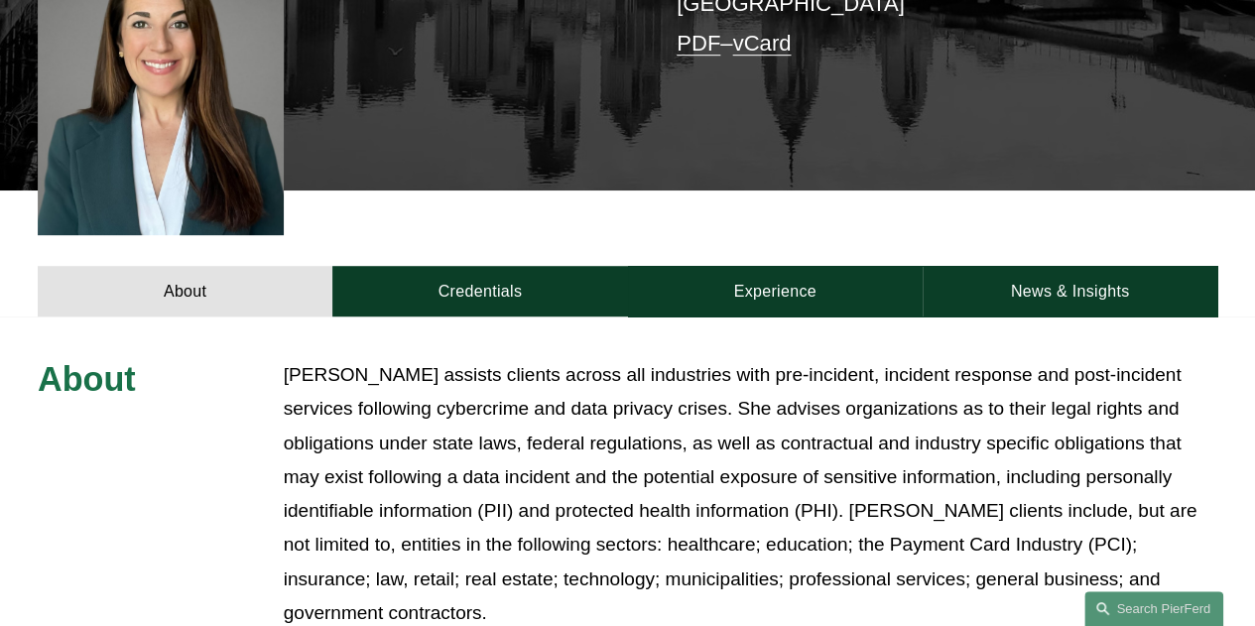
scroll to position [537, 0]
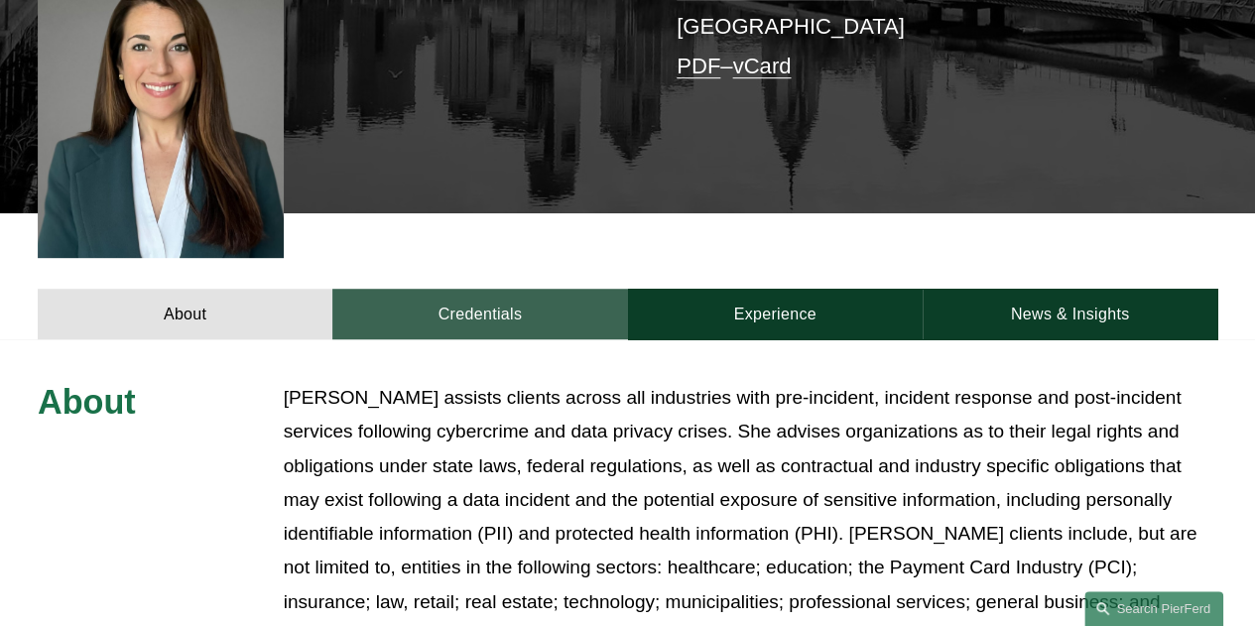
click at [492, 289] on link "Credentials" at bounding box center [479, 314] width 295 height 51
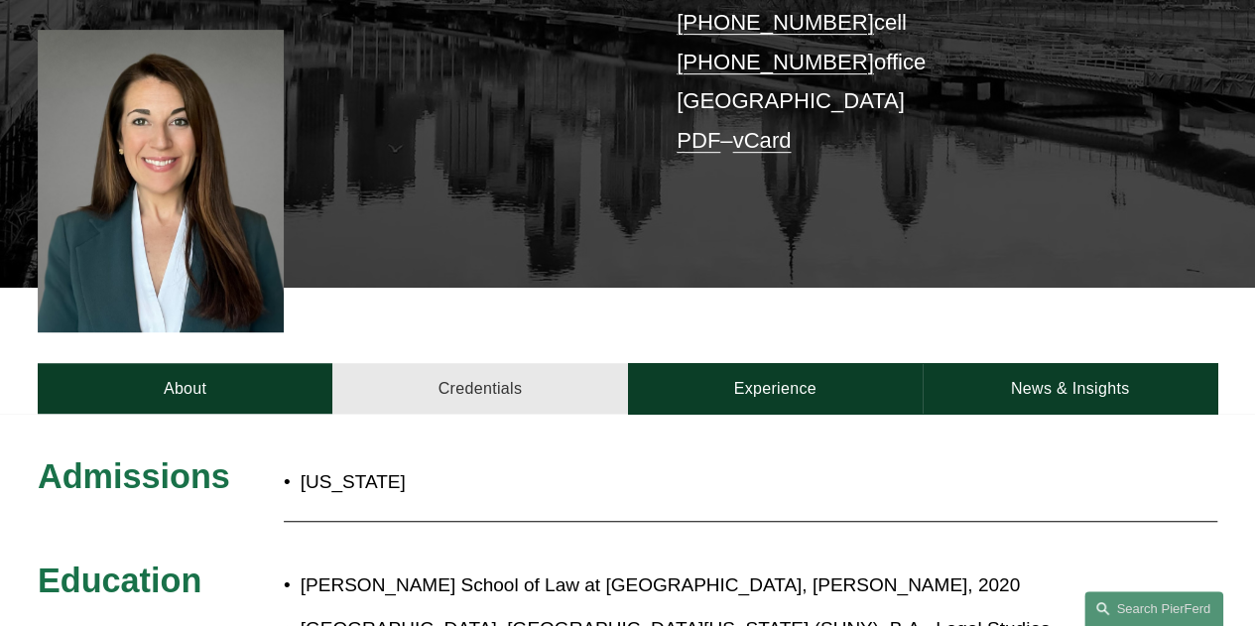
scroll to position [445, 0]
